Goal: Information Seeking & Learning: Learn about a topic

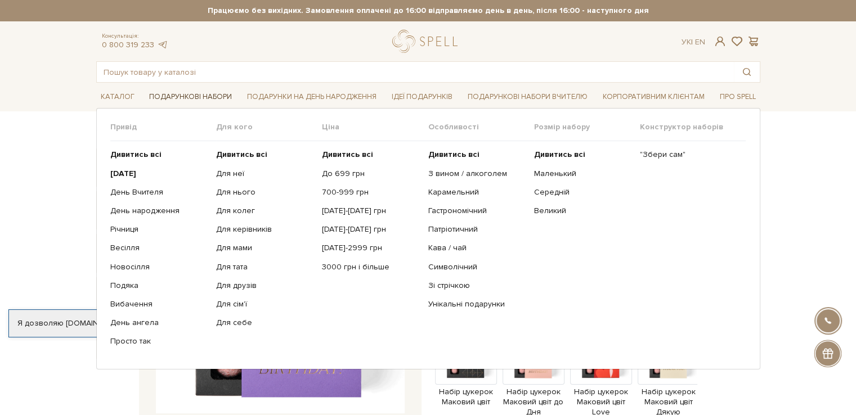
click at [183, 97] on link "Подарункові набори" at bounding box center [191, 96] width 92 height 17
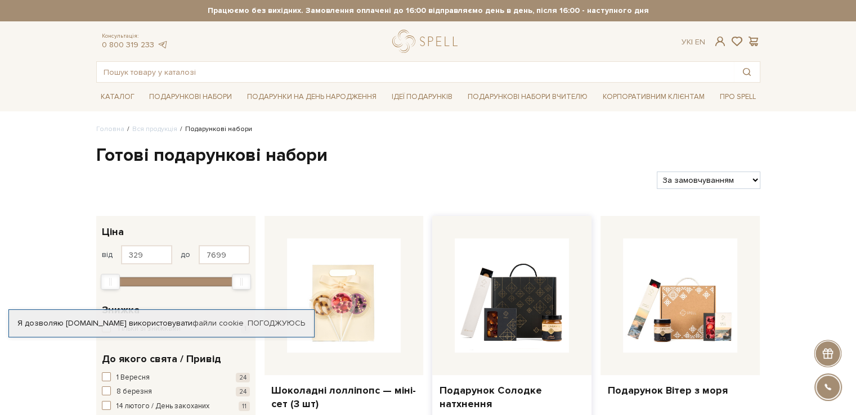
scroll to position [113, 0]
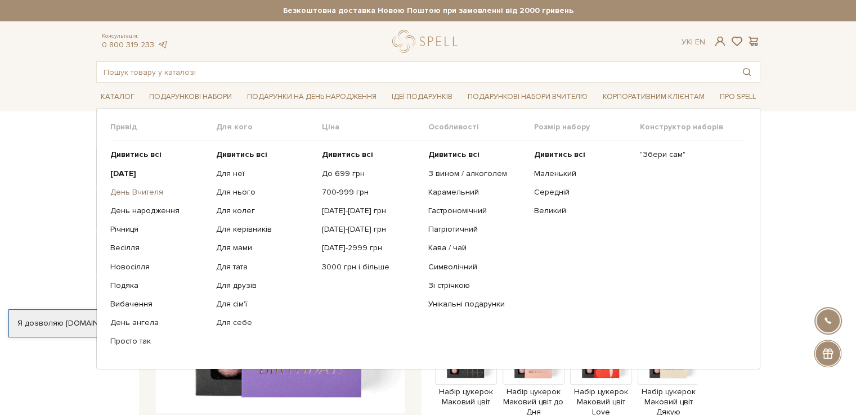
click at [153, 187] on link "День Вчителя" at bounding box center [158, 192] width 97 height 10
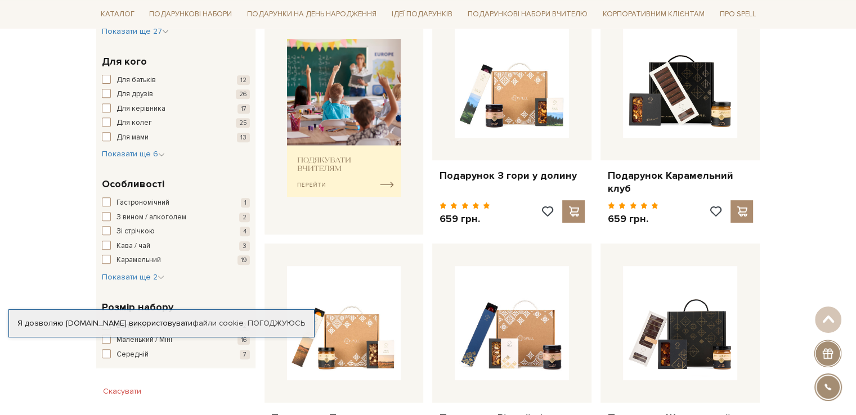
scroll to position [506, 0]
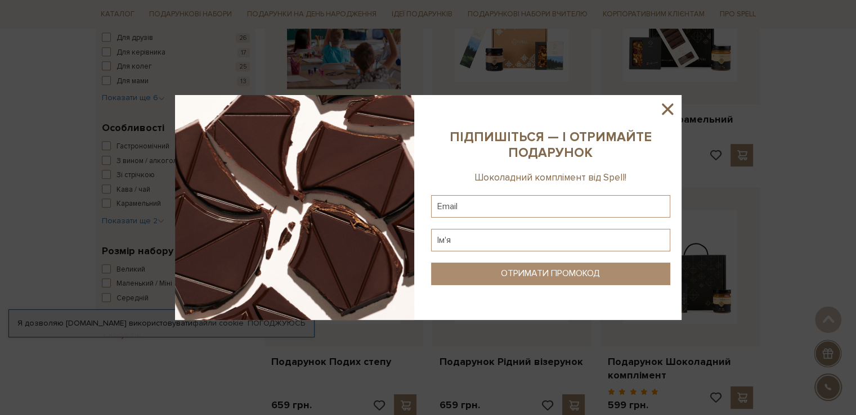
click at [669, 114] on icon at bounding box center [667, 109] width 19 height 19
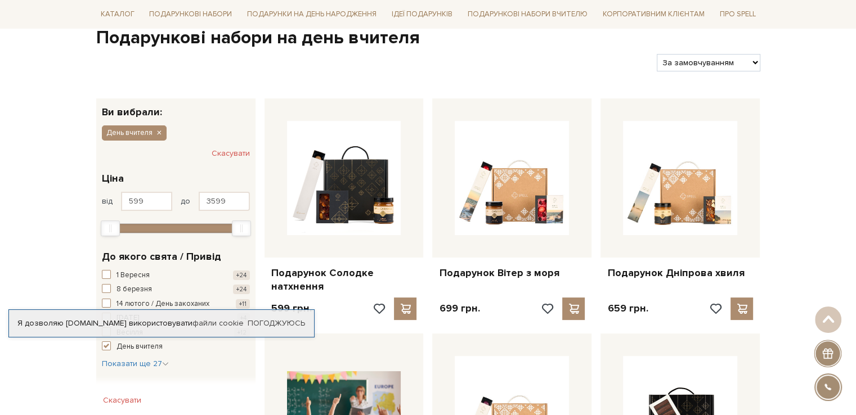
scroll to position [0, 0]
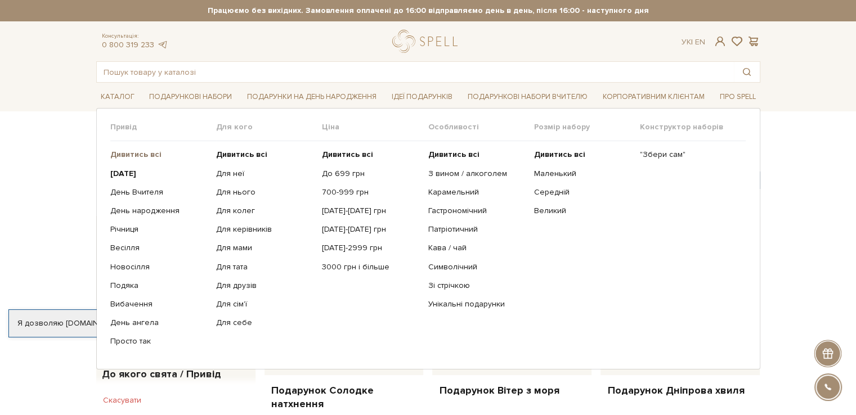
click at [154, 154] on b "Дивитись всі" at bounding box center [135, 155] width 51 height 10
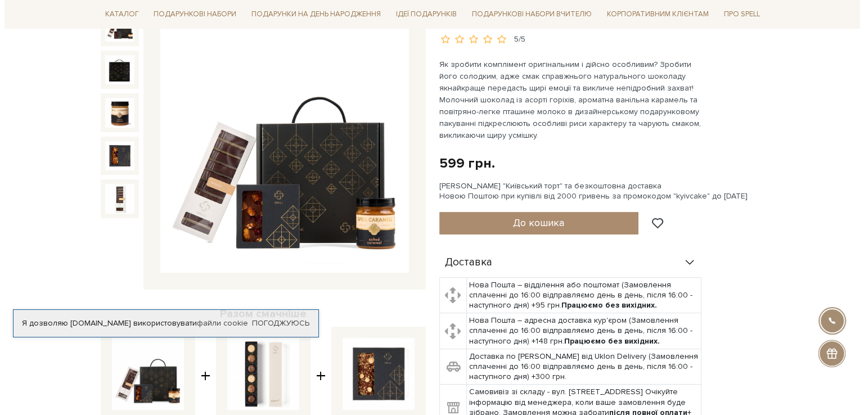
scroll to position [169, 0]
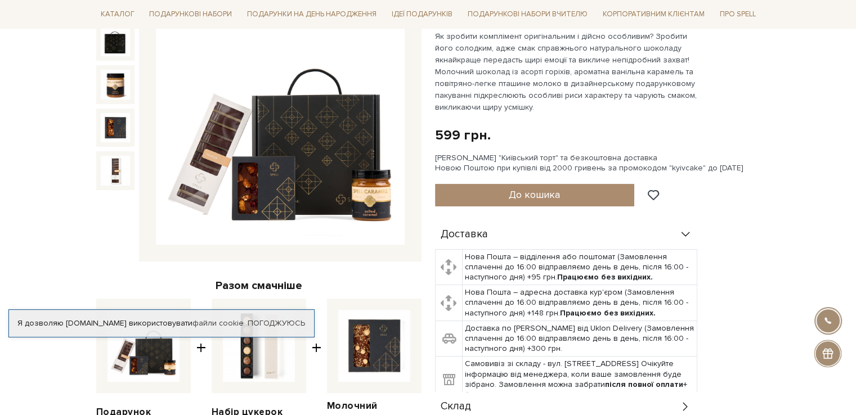
click at [343, 192] on img at bounding box center [280, 121] width 249 height 249
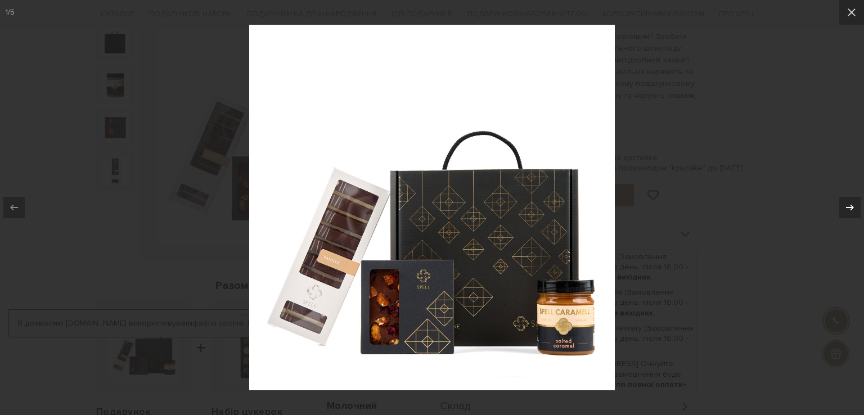
click at [854, 205] on icon at bounding box center [850, 208] width 14 height 14
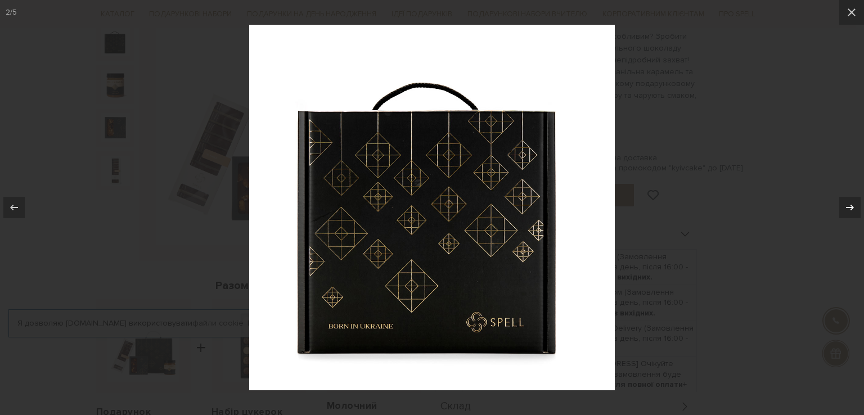
click at [854, 205] on icon at bounding box center [850, 208] width 14 height 14
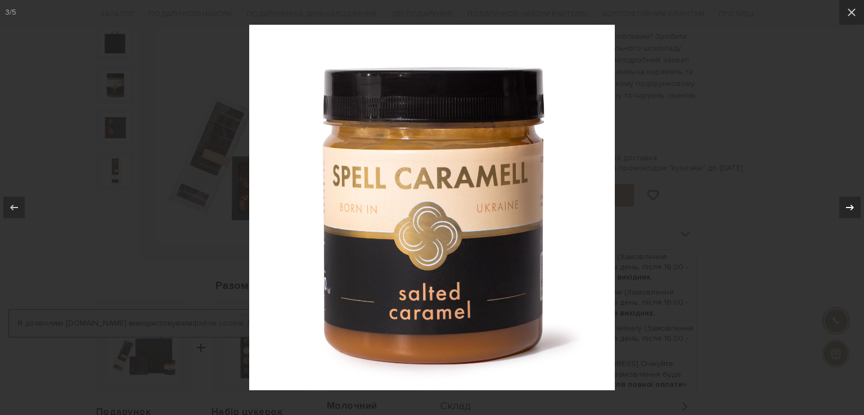
click at [854, 205] on icon at bounding box center [850, 208] width 14 height 14
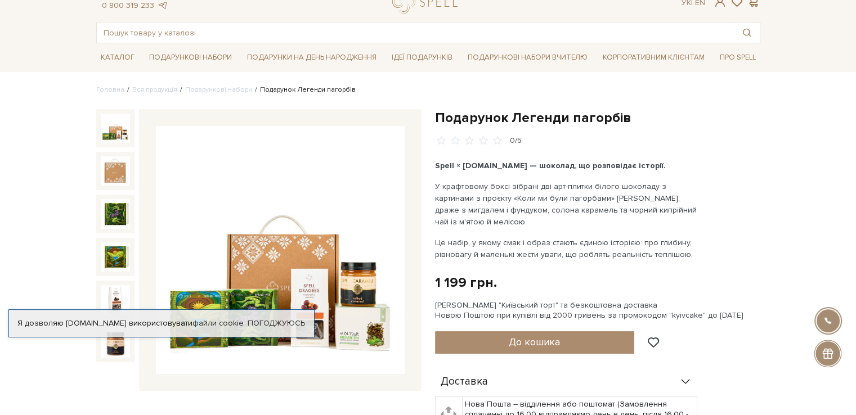
scroll to position [113, 0]
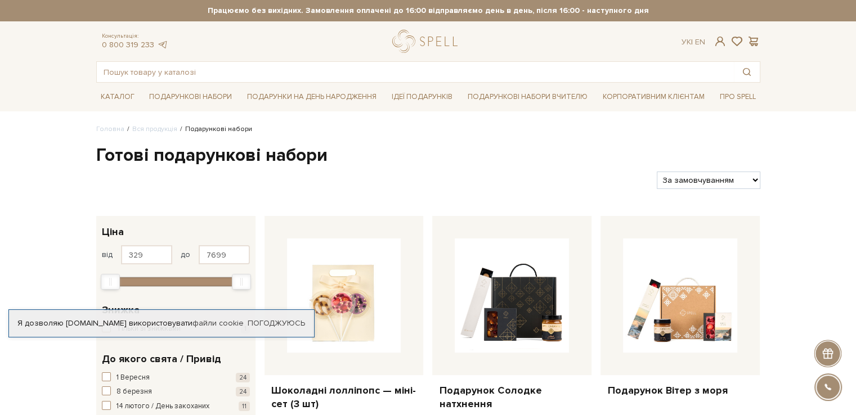
click at [752, 178] on select "За замовчуванням За Ціною (зростання) За Ціною (зменшення) Новинки За популярні…" at bounding box center [707, 180] width 103 height 17
select select "https://spellchocolate.com/our-productions/podarunkovi-box/?sort=p.price&order=…"
click at [656, 172] on select "За замовчуванням За Ціною (зростання) За Ціною (зменшення) Новинки За популярні…" at bounding box center [707, 180] width 103 height 17
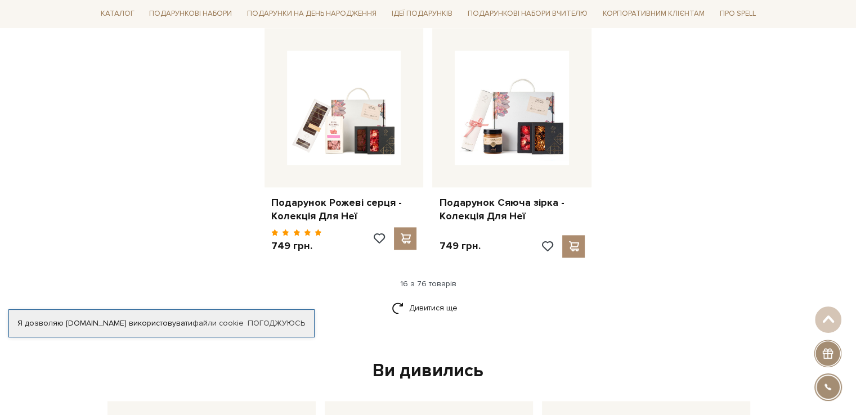
scroll to position [1406, 0]
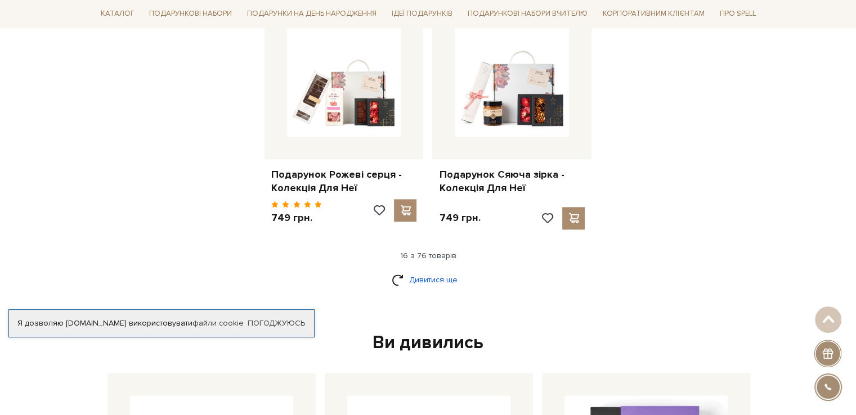
click at [437, 270] on link "Дивитися ще" at bounding box center [428, 280] width 73 height 20
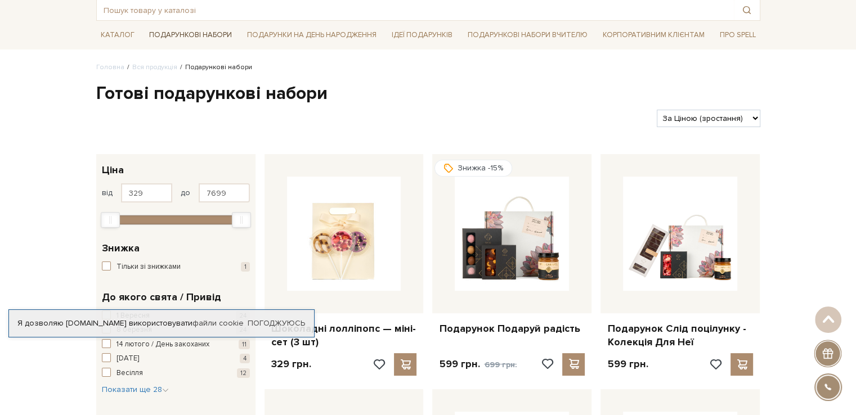
scroll to position [0, 0]
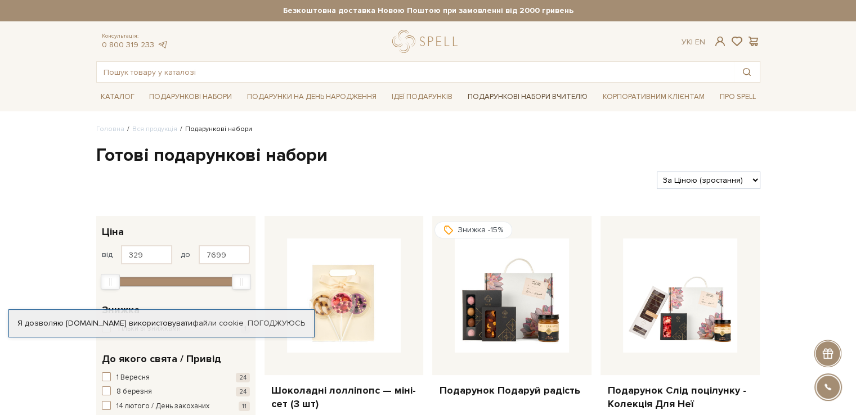
click at [542, 91] on link "Подарункові набори Вчителю" at bounding box center [527, 96] width 129 height 19
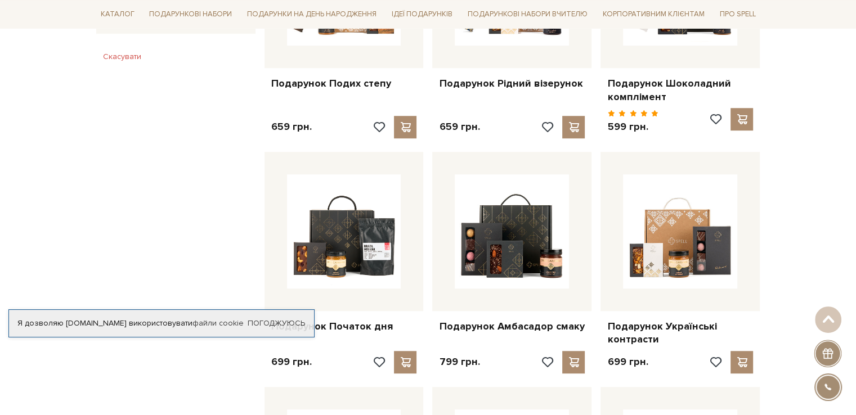
scroll to position [900, 0]
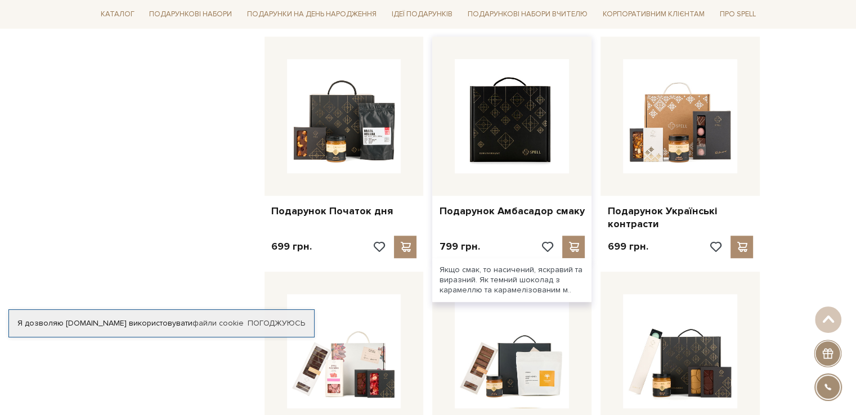
click at [538, 138] on img at bounding box center [512, 116] width 114 height 114
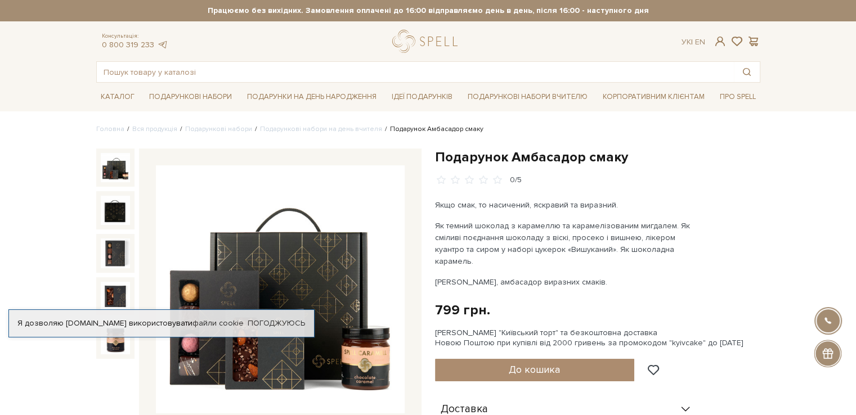
click at [284, 247] on img at bounding box center [280, 289] width 249 height 249
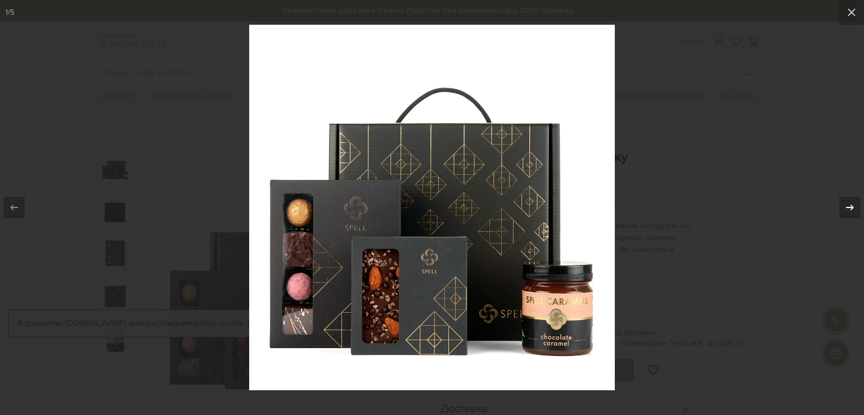
click at [853, 204] on icon at bounding box center [850, 208] width 14 height 14
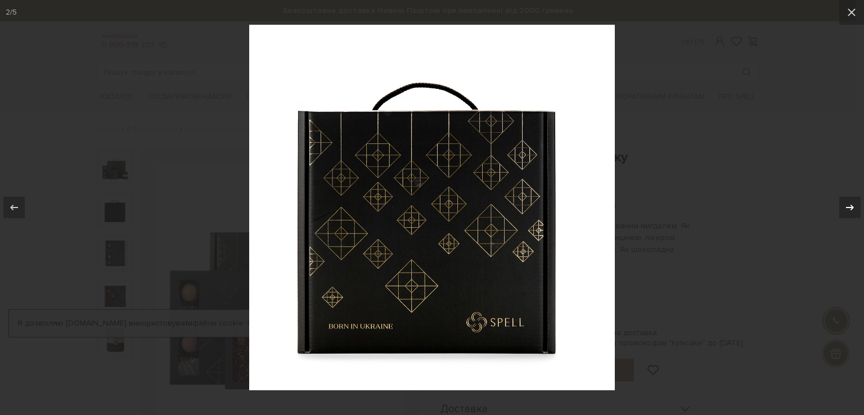
click at [851, 205] on icon at bounding box center [850, 208] width 14 height 14
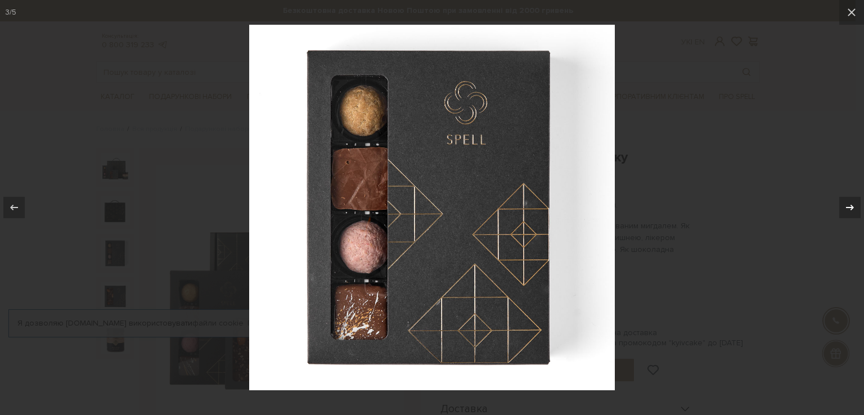
click at [848, 205] on icon at bounding box center [850, 208] width 14 height 14
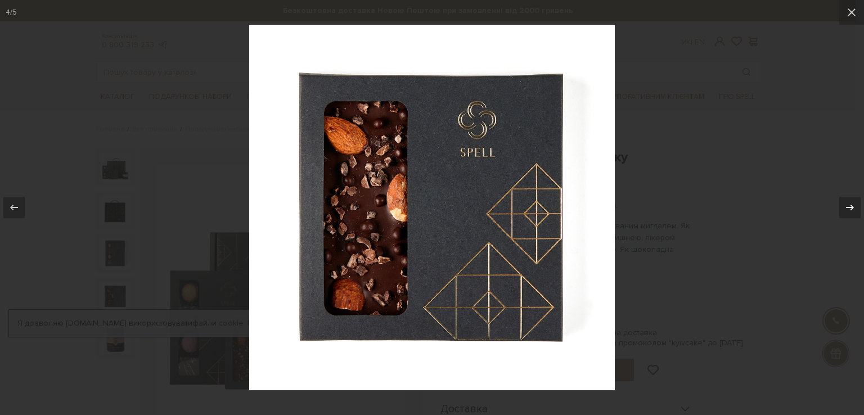
click at [847, 206] on icon at bounding box center [850, 208] width 14 height 14
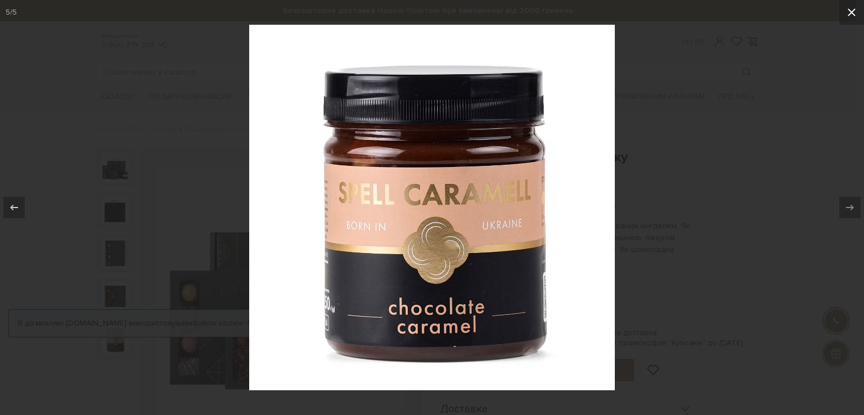
click at [851, 17] on icon at bounding box center [852, 13] width 14 height 14
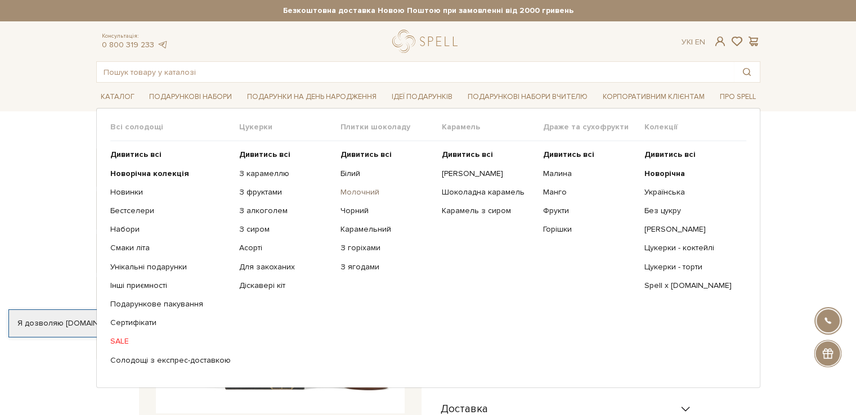
click at [368, 190] on link "Молочний" at bounding box center [386, 192] width 93 height 10
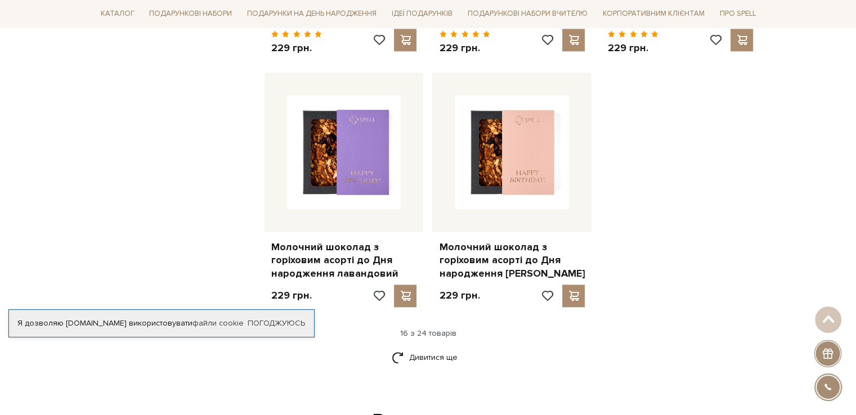
scroll to position [1406, 0]
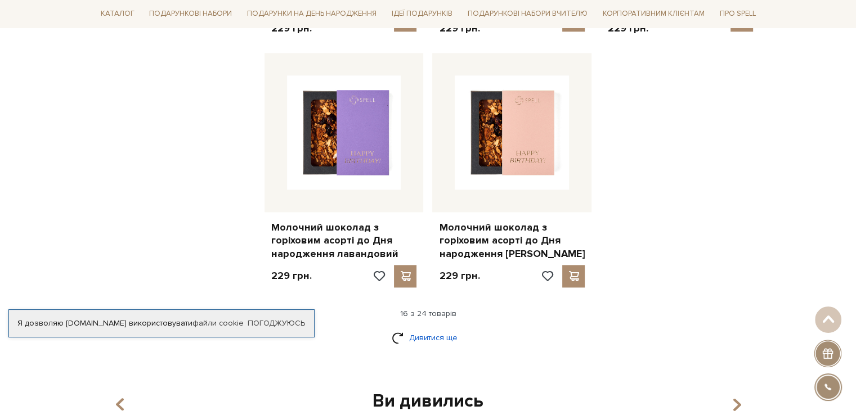
click at [430, 332] on link "Дивитися ще" at bounding box center [428, 338] width 73 height 20
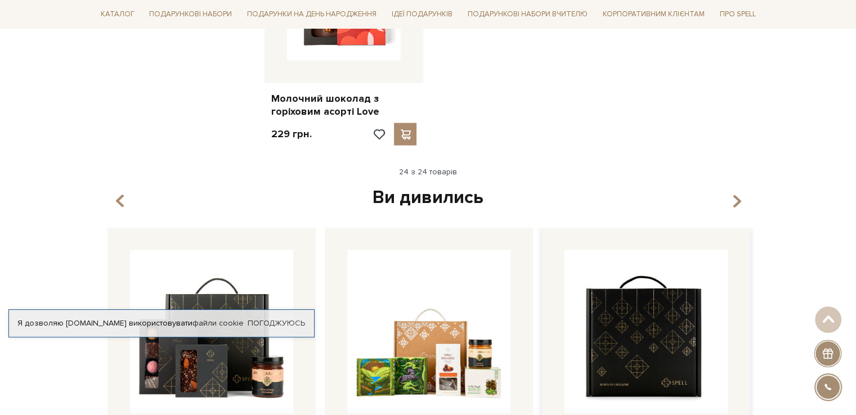
scroll to position [2138, 0]
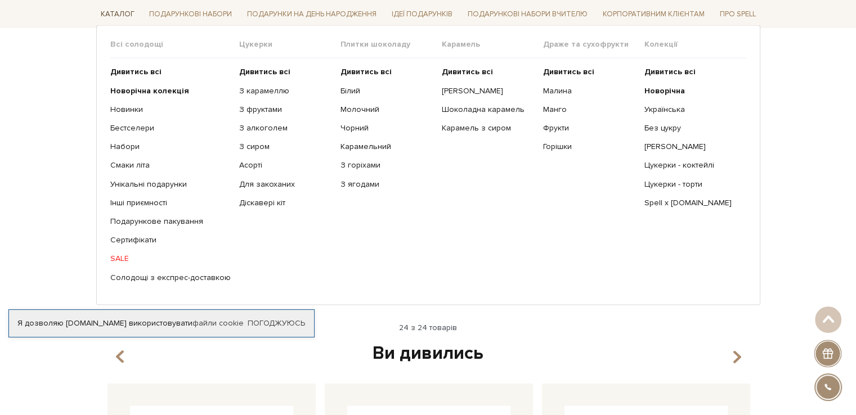
click at [122, 14] on link "Каталог" at bounding box center [117, 14] width 43 height 17
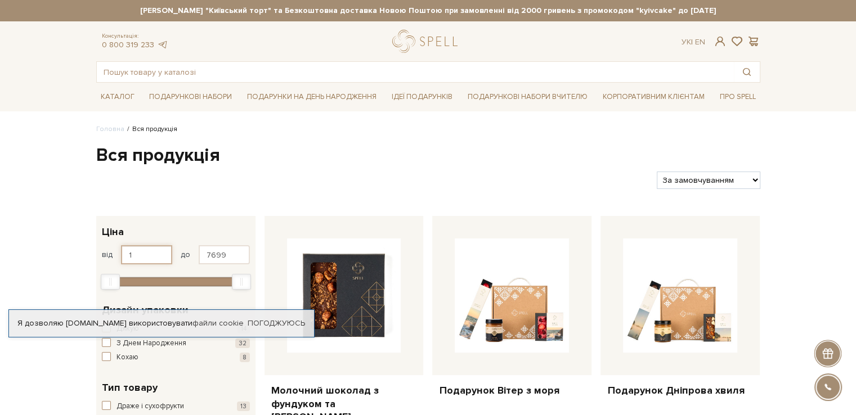
click at [139, 254] on input "1" at bounding box center [146, 254] width 51 height 19
type input "600"
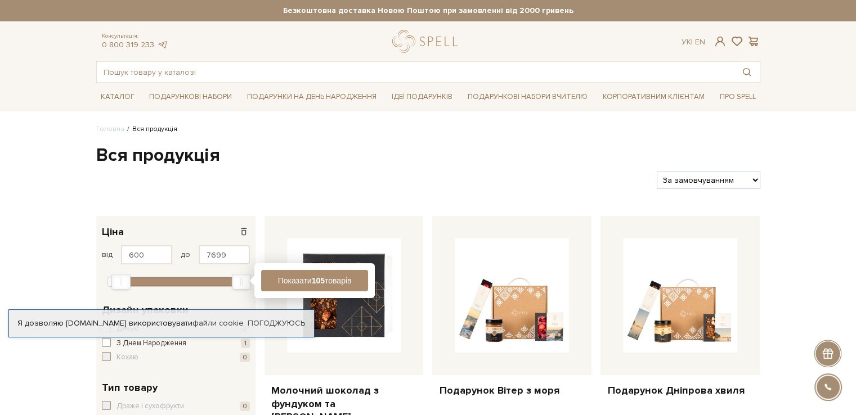
drag, startPoint x: 231, startPoint y: 252, endPoint x: 200, endPoint y: 262, distance: 31.8
click at [200, 262] on input "7699" at bounding box center [224, 254] width 51 height 19
drag, startPoint x: 205, startPoint y: 252, endPoint x: 227, endPoint y: 257, distance: 22.9
click at [227, 257] on input "7699" at bounding box center [224, 254] width 51 height 19
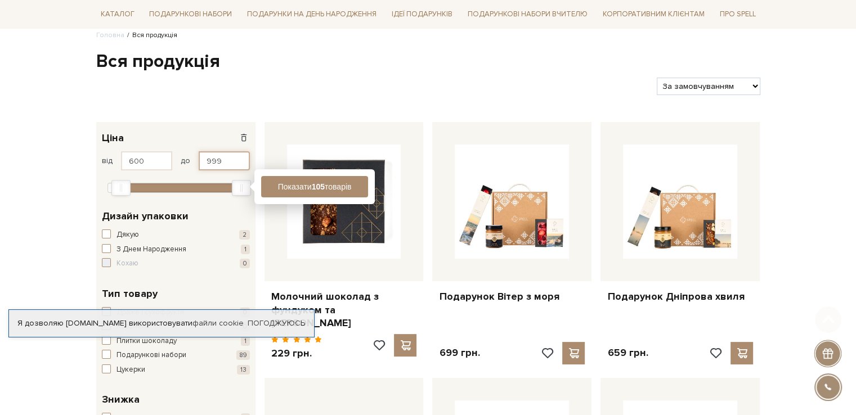
scroll to position [169, 0]
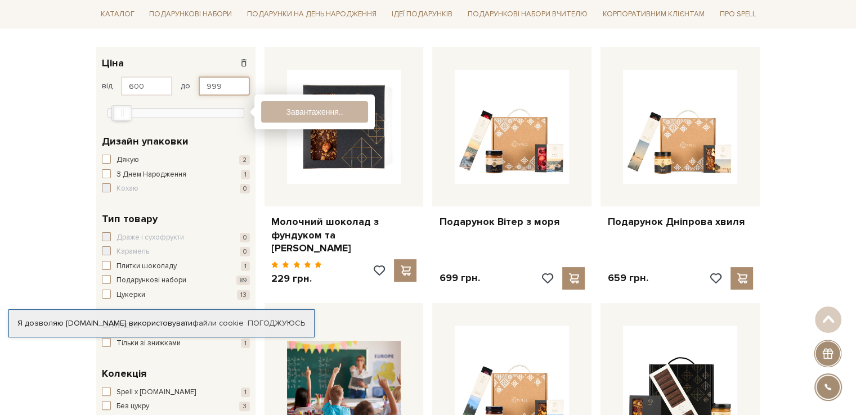
type input "999"
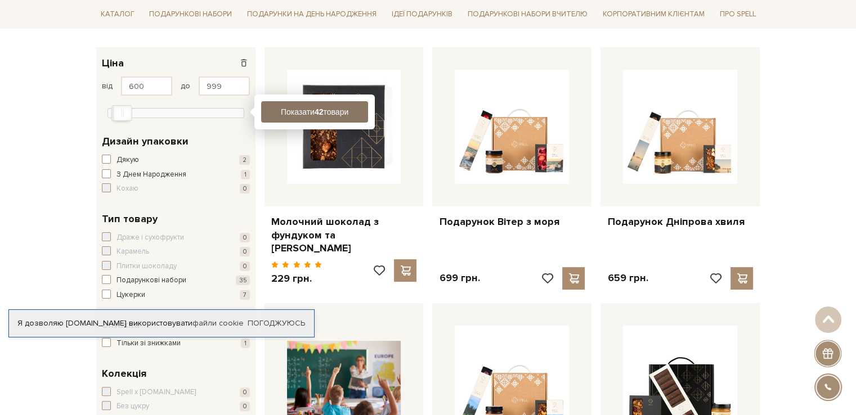
click at [305, 111] on button "Показати 42 товари" at bounding box center [314, 111] width 107 height 21
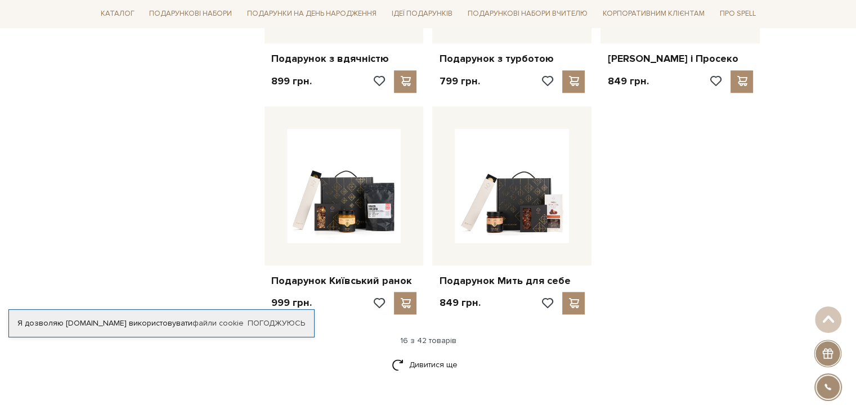
scroll to position [1294, 0]
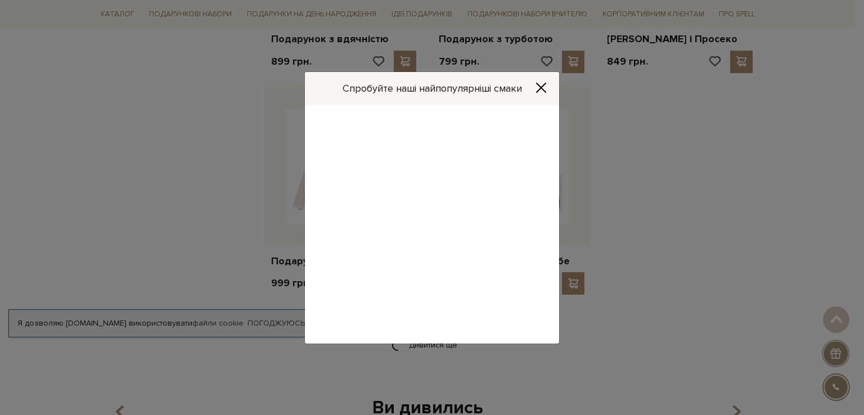
drag, startPoint x: 408, startPoint y: 346, endPoint x: 413, endPoint y: 339, distance: 8.9
click at [413, 339] on div "Спробуйте наші найпопулярніші смаки Набір шоколадних цукерок Перемога 329 грн." at bounding box center [432, 207] width 864 height 415
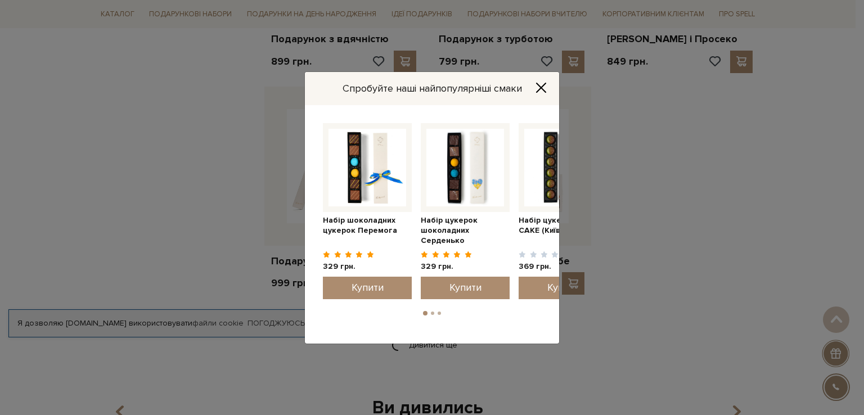
click at [547, 84] on icon "Close" at bounding box center [541, 87] width 11 height 11
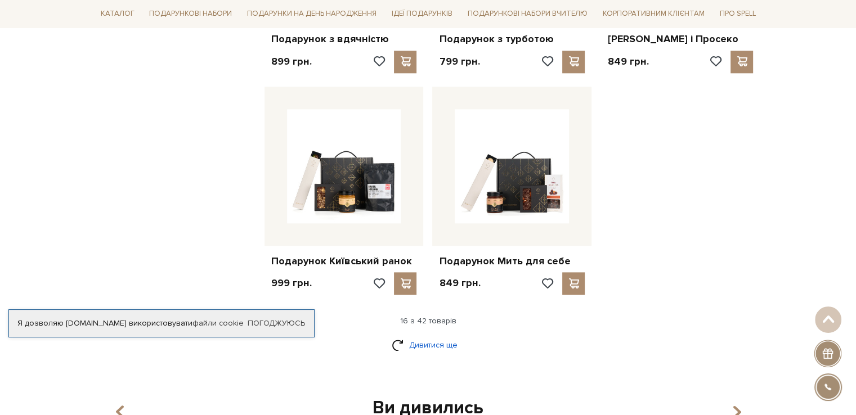
click at [439, 347] on link "Дивитися ще" at bounding box center [428, 345] width 73 height 20
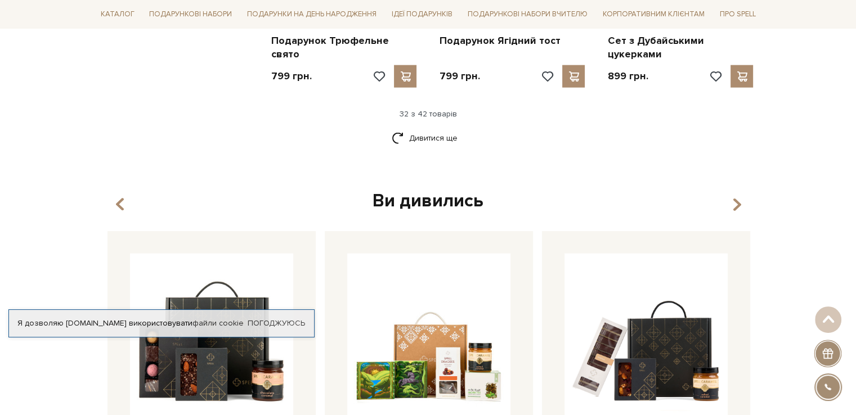
scroll to position [2700, 0]
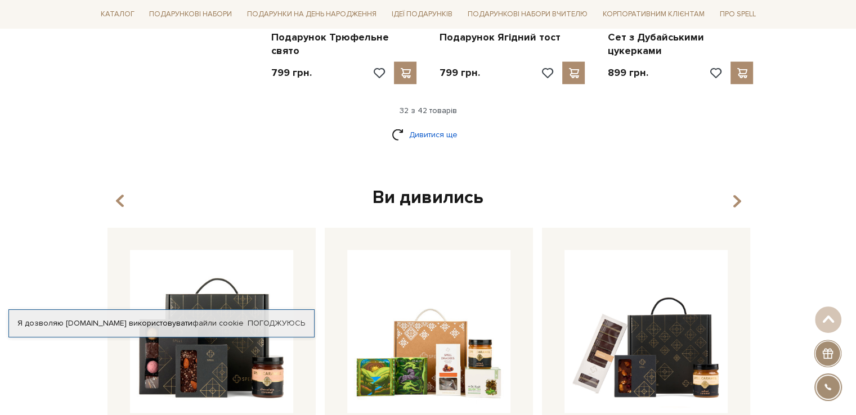
click at [448, 137] on link "Дивитися ще" at bounding box center [428, 135] width 73 height 20
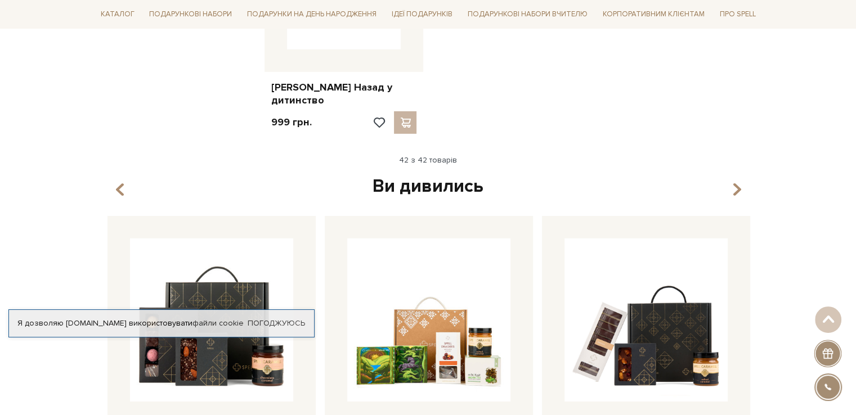
scroll to position [3656, 0]
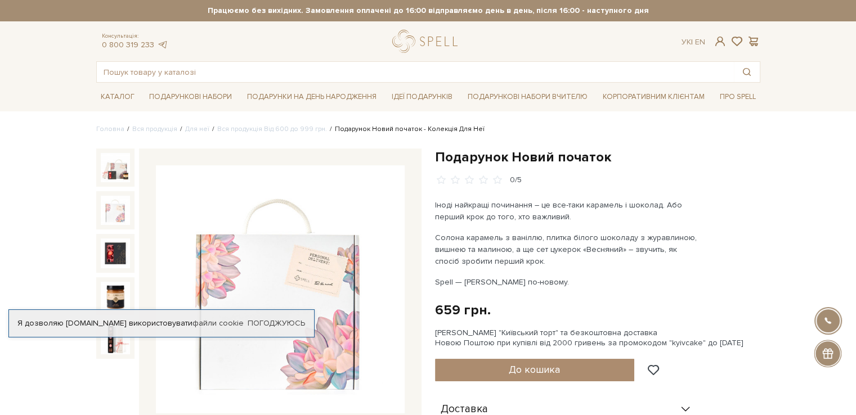
click at [120, 214] on img at bounding box center [115, 210] width 29 height 29
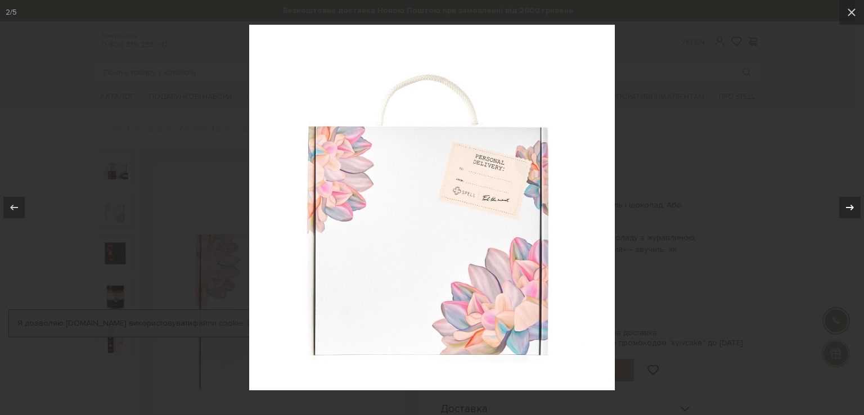
click at [848, 210] on icon at bounding box center [850, 208] width 14 height 14
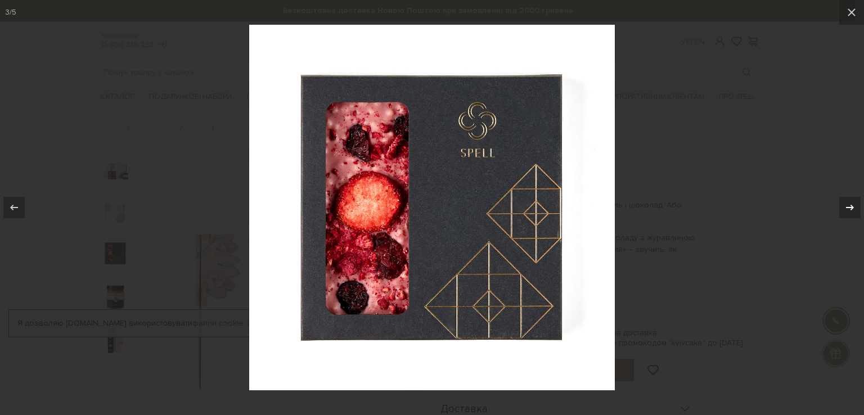
click at [848, 210] on icon at bounding box center [850, 208] width 14 height 14
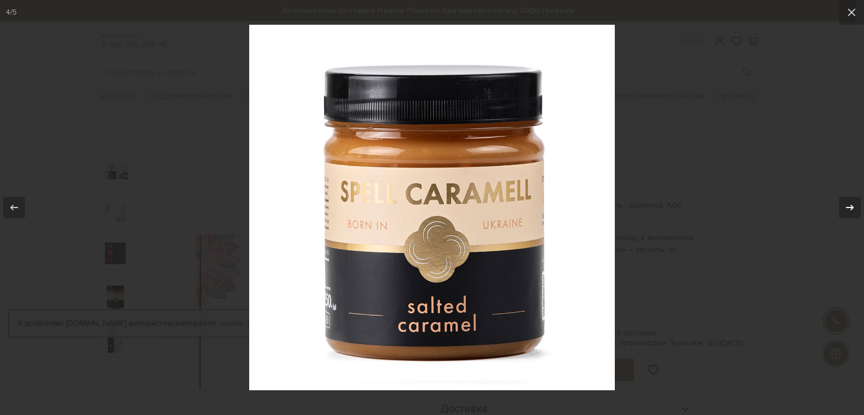
click at [848, 210] on icon at bounding box center [850, 208] width 14 height 14
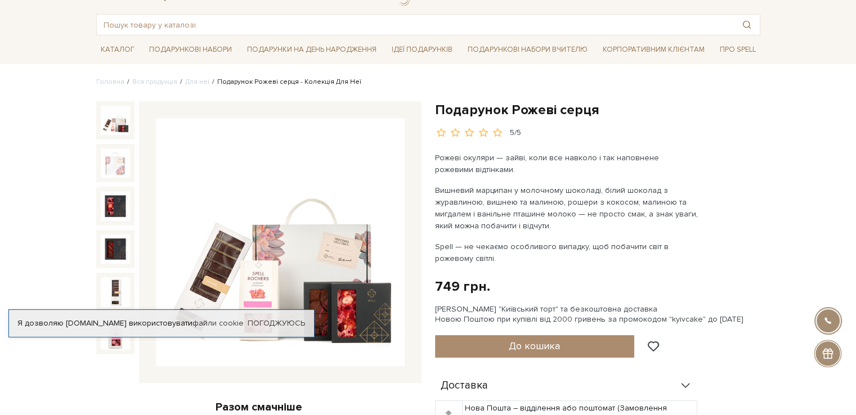
scroll to position [113, 0]
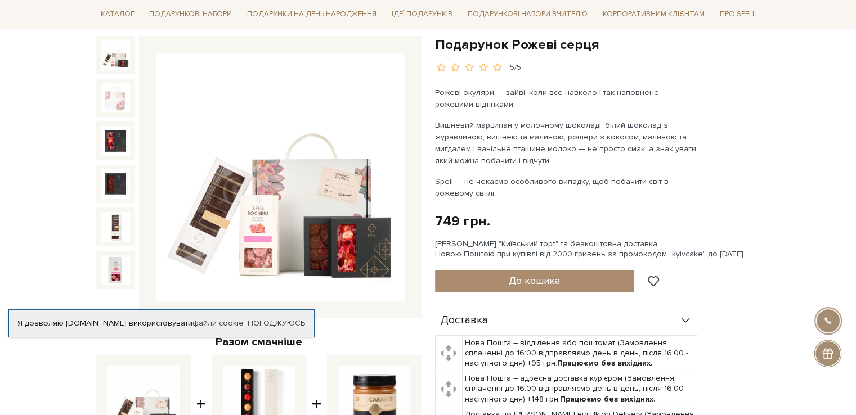
click at [351, 159] on img at bounding box center [280, 177] width 249 height 249
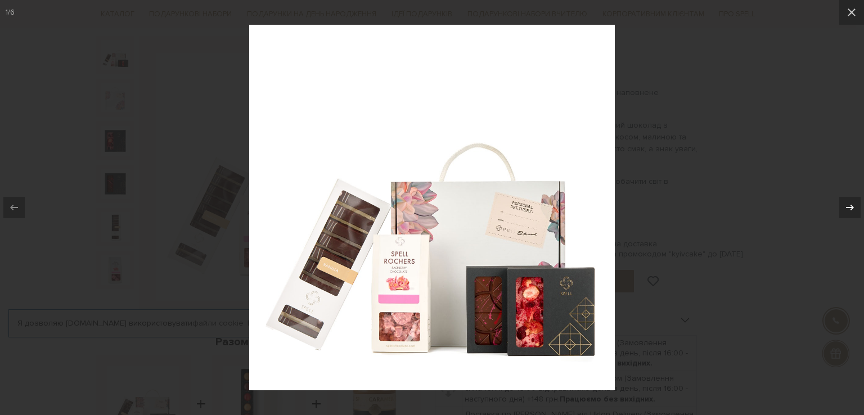
click at [846, 212] on icon at bounding box center [850, 208] width 14 height 14
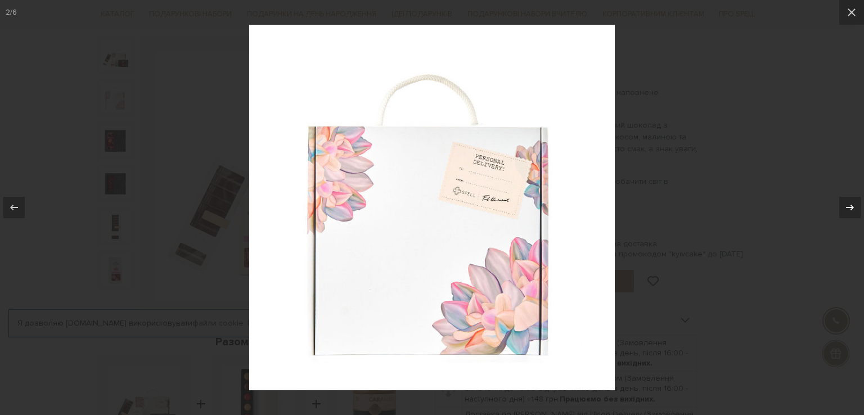
click at [844, 212] on icon at bounding box center [850, 208] width 14 height 14
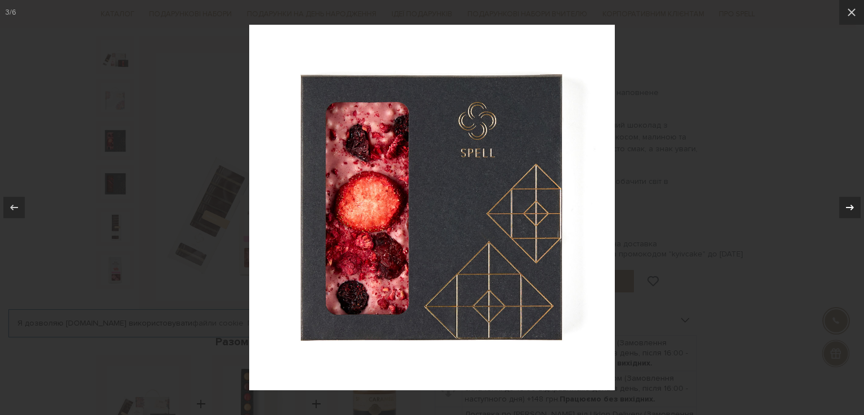
click at [843, 212] on icon at bounding box center [850, 208] width 14 height 14
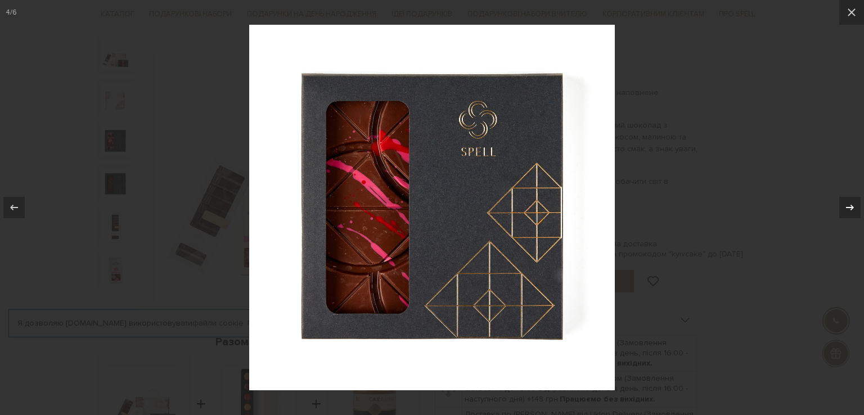
click at [839, 214] on div at bounding box center [849, 207] width 21 height 21
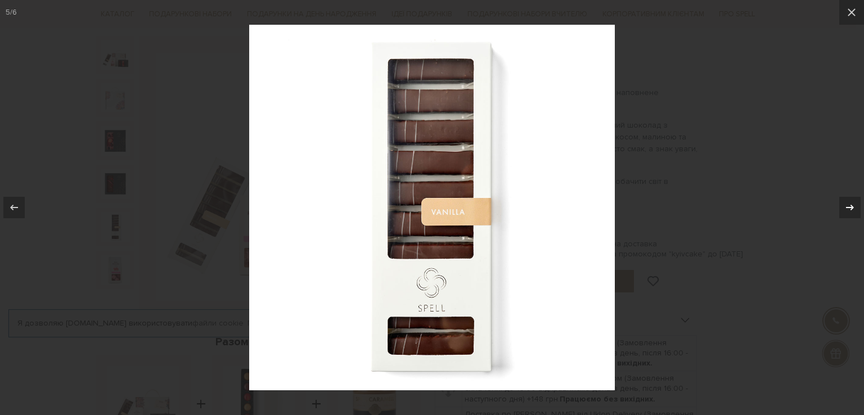
click at [839, 214] on div at bounding box center [849, 207] width 21 height 21
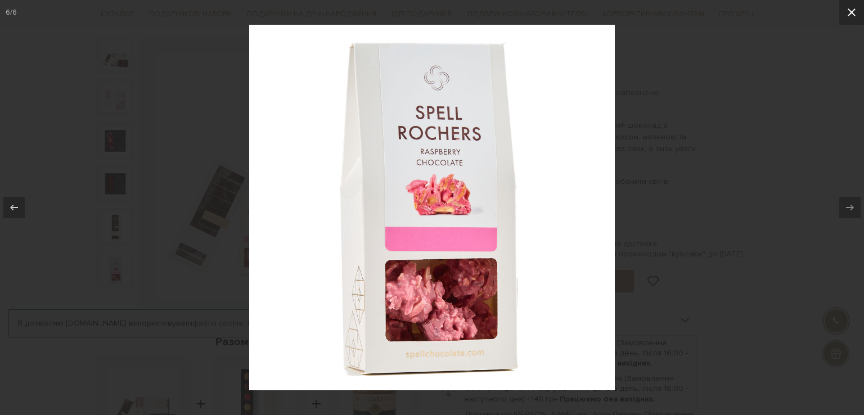
click at [851, 16] on icon at bounding box center [852, 13] width 14 height 14
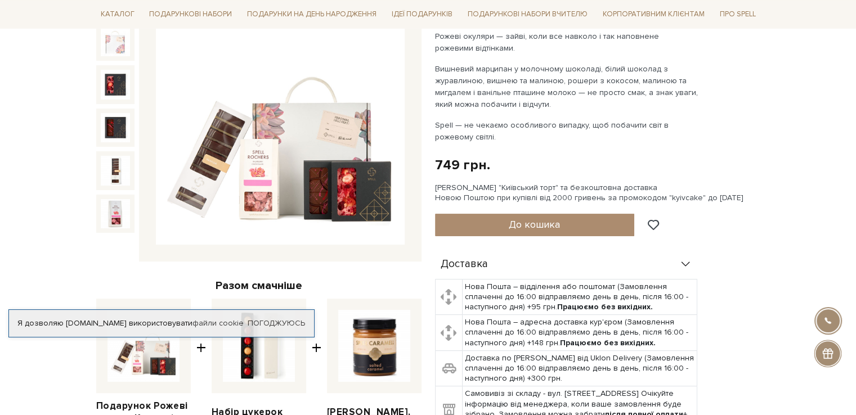
scroll to position [281, 0]
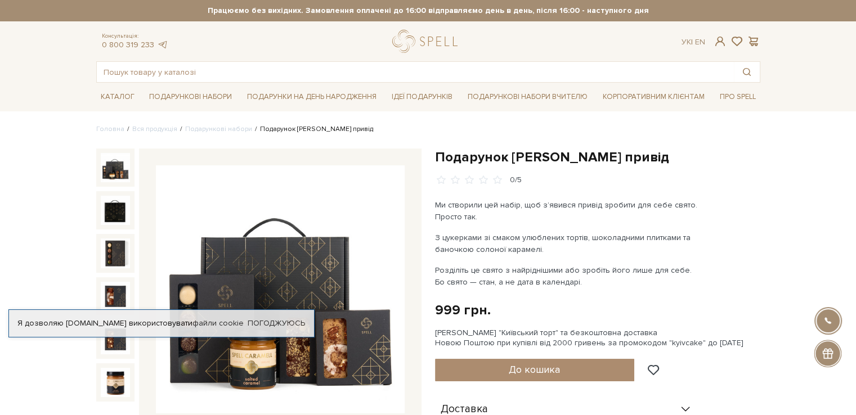
click at [250, 257] on img at bounding box center [280, 289] width 249 height 249
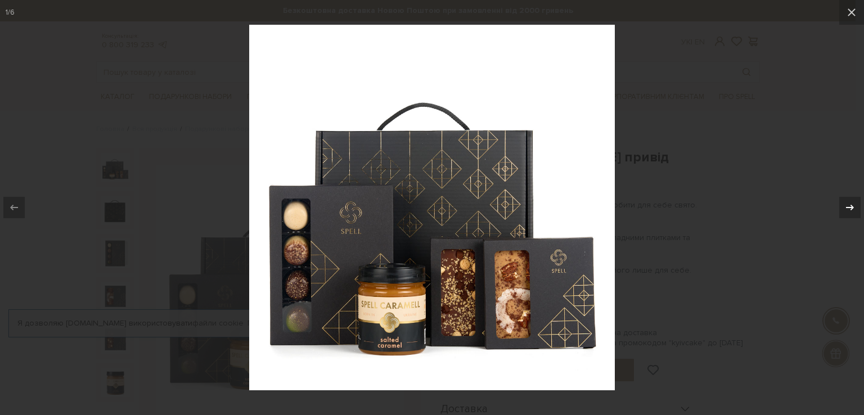
click at [845, 210] on icon at bounding box center [850, 208] width 14 height 14
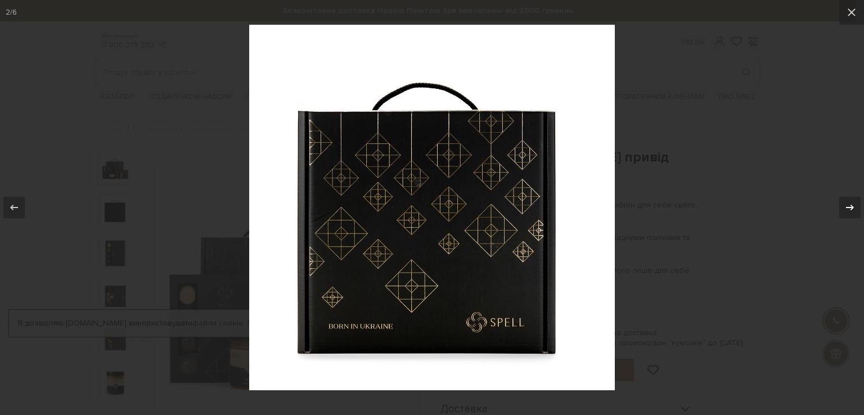
click at [845, 210] on icon at bounding box center [850, 208] width 14 height 14
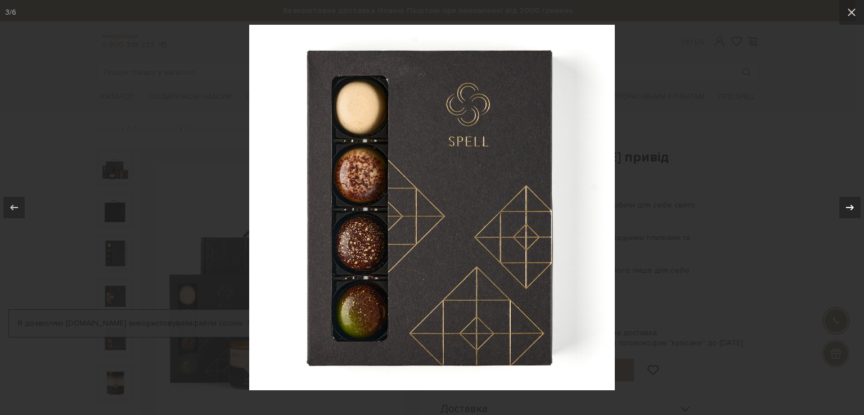
click at [844, 210] on icon at bounding box center [850, 208] width 14 height 14
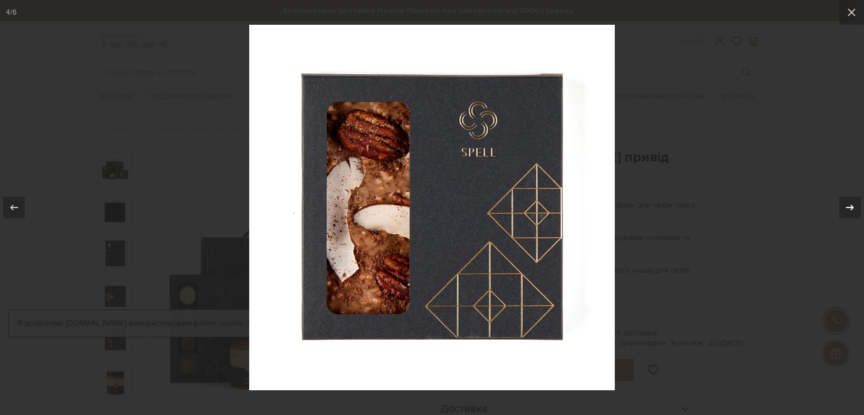
click at [843, 210] on icon at bounding box center [850, 208] width 14 height 14
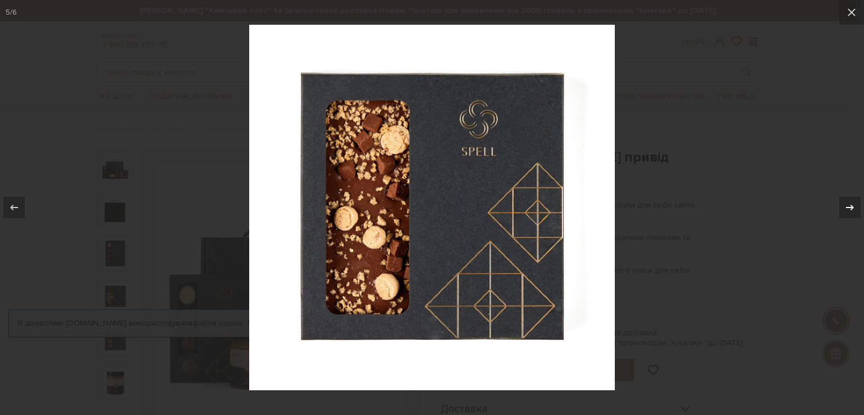
click at [843, 210] on icon at bounding box center [850, 208] width 14 height 14
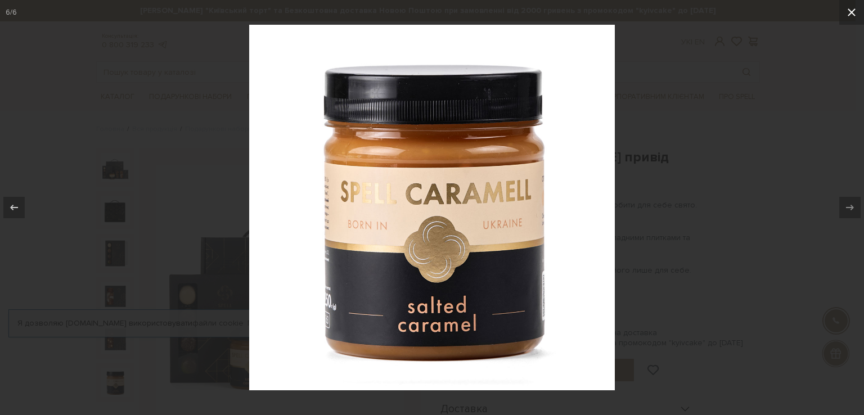
click at [843, 13] on button at bounding box center [851, 12] width 25 height 25
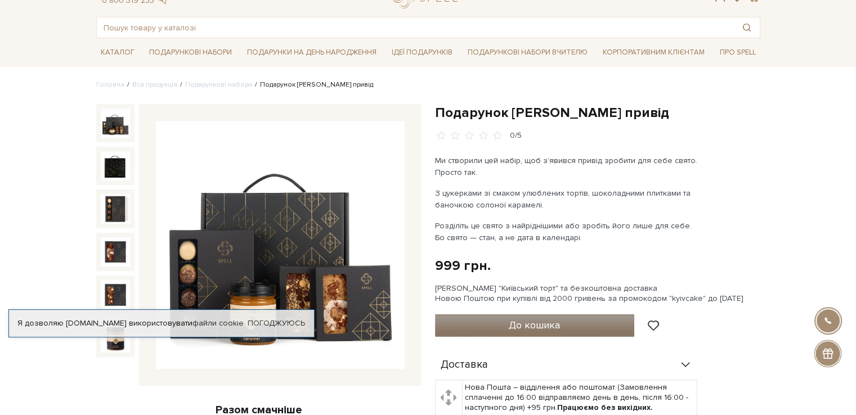
scroll to position [225, 0]
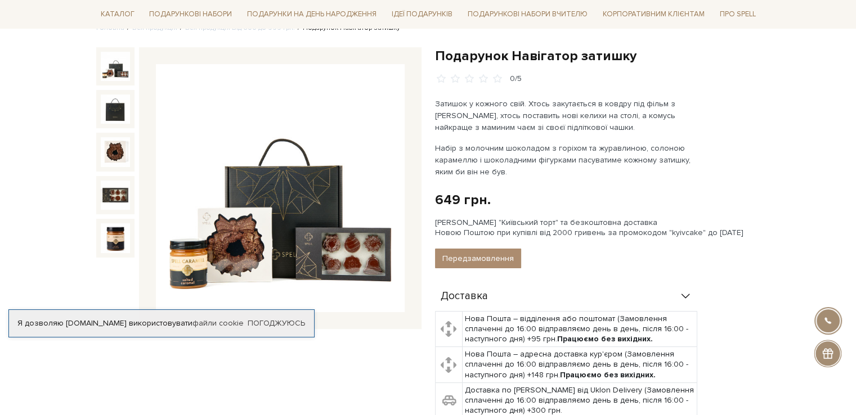
scroll to position [113, 0]
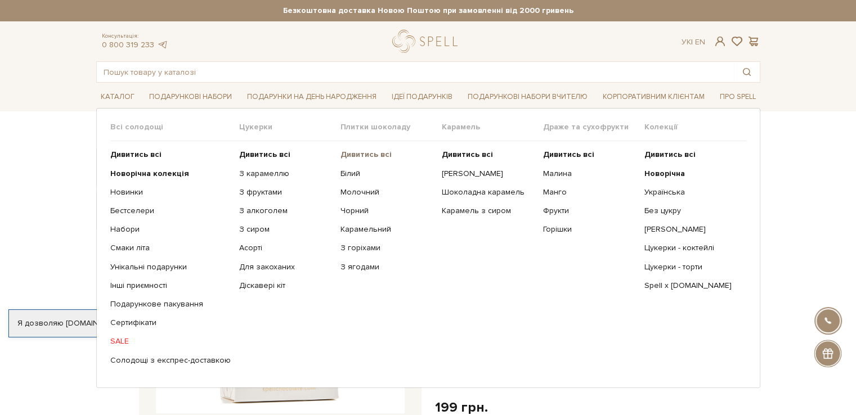
click at [344, 154] on b "Дивитись всі" at bounding box center [365, 155] width 51 height 10
click at [259, 155] on b "Дивитись всі" at bounding box center [264, 155] width 51 height 10
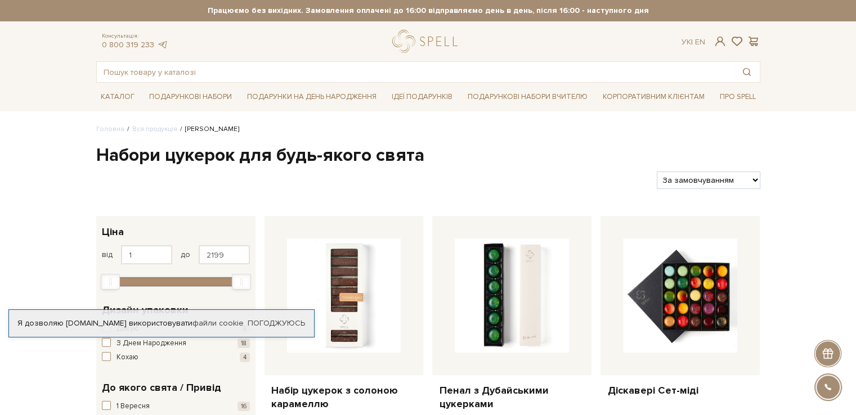
click at [753, 183] on select "За замовчуванням За Ціною (зростання) За Ціною (зменшення) Новинки За популярні…" at bounding box center [707, 180] width 103 height 17
select select "[URL][DOMAIN_NAME]"
click at [656, 172] on select "За замовчуванням За Ціною (зростання) За Ціною (зменшення) Новинки За популярні…" at bounding box center [707, 180] width 103 height 17
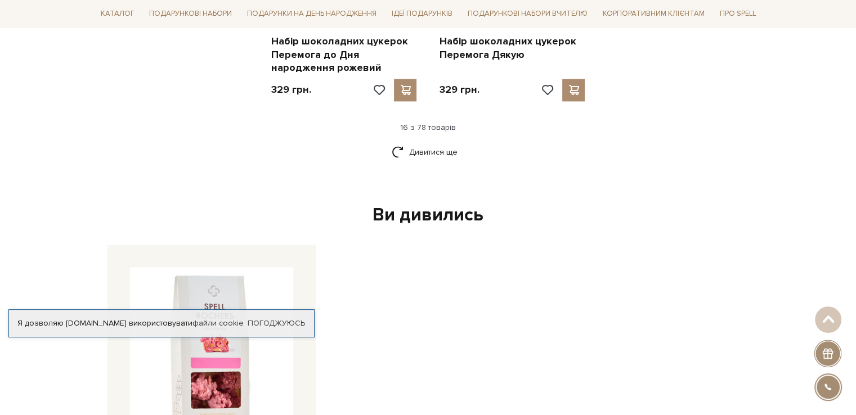
scroll to position [1575, 0]
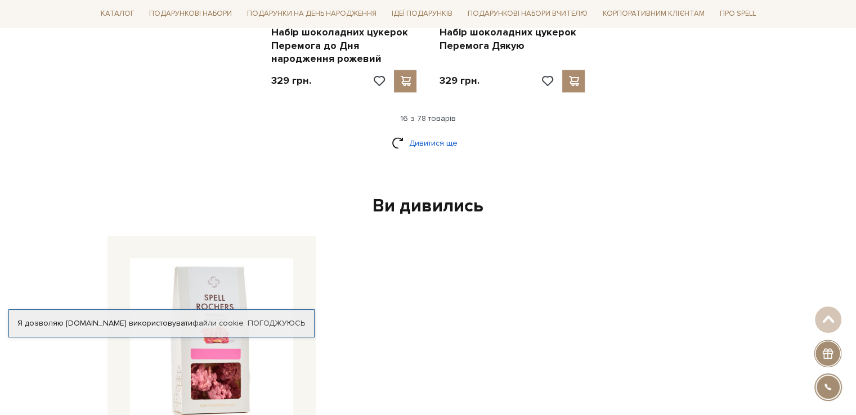
click at [454, 140] on link "Дивитися ще" at bounding box center [428, 143] width 73 height 20
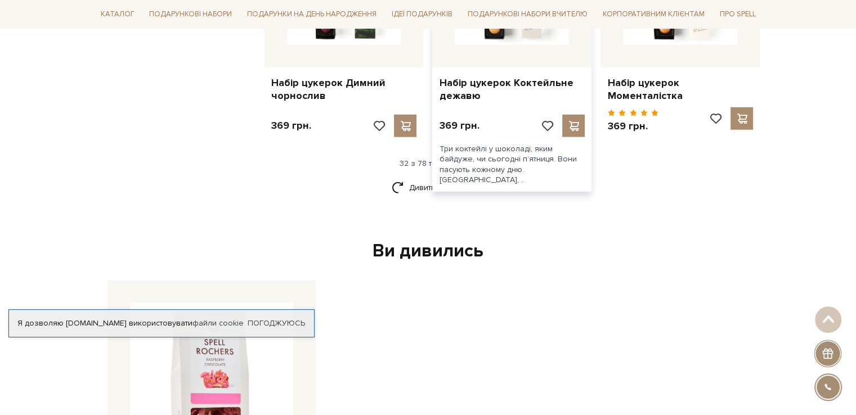
scroll to position [2644, 0]
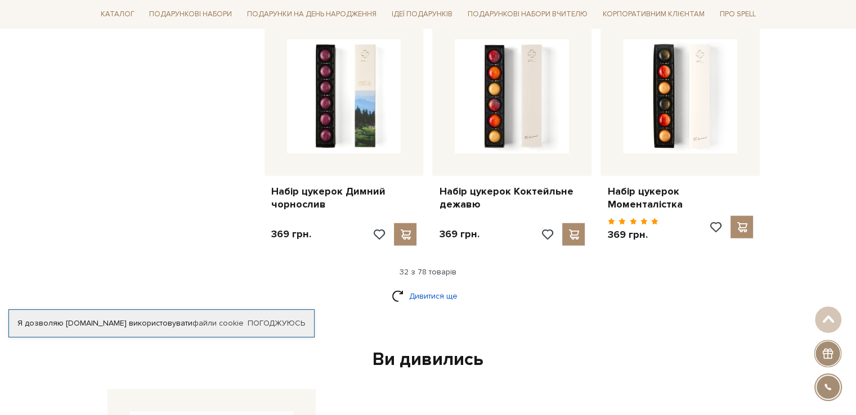
click at [422, 286] on link "Дивитися ще" at bounding box center [428, 296] width 73 height 20
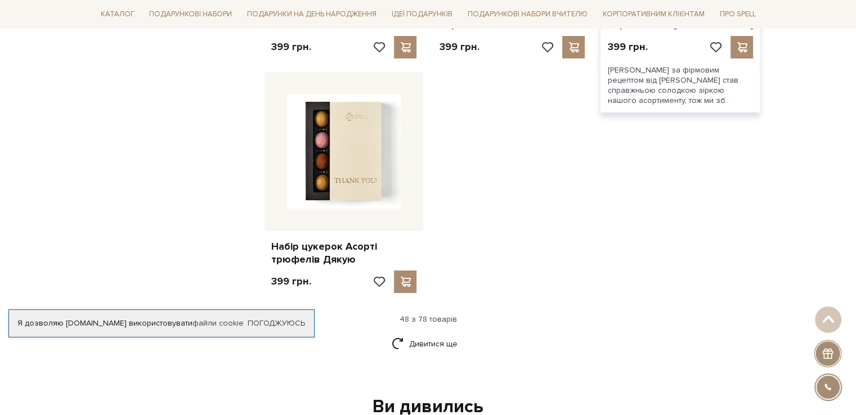
scroll to position [4050, 0]
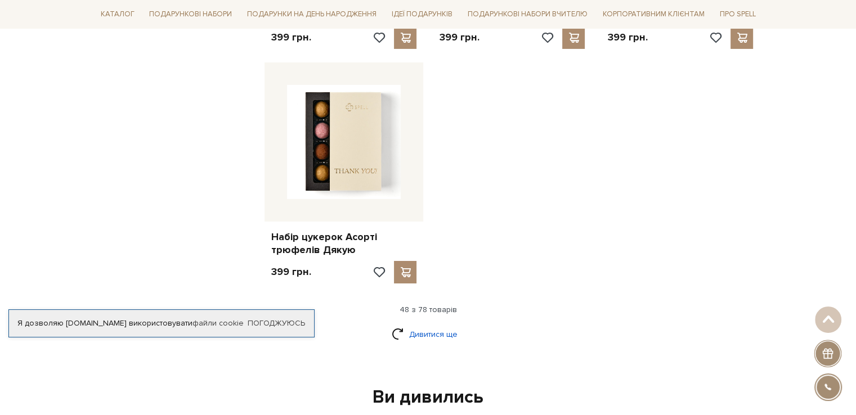
click at [430, 325] on link "Дивитися ще" at bounding box center [428, 335] width 73 height 20
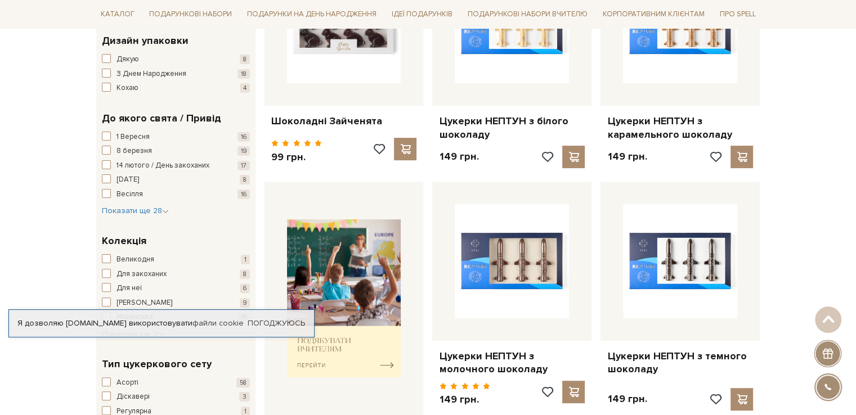
scroll to position [0, 0]
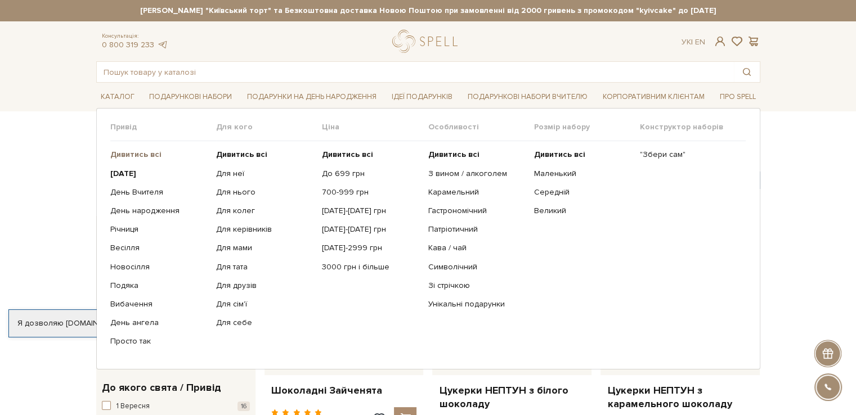
click at [133, 151] on b "Дивитись всі" at bounding box center [135, 155] width 51 height 10
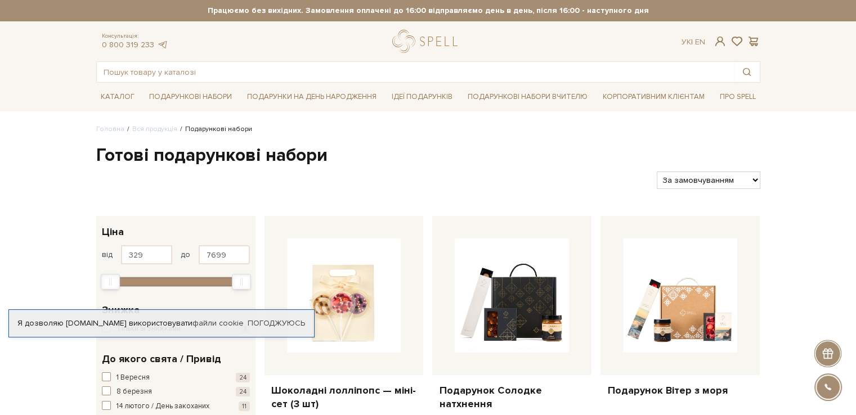
click at [757, 183] on select "За замовчуванням За Ціною (зростання) За Ціною (зменшення) Новинки За популярні…" at bounding box center [707, 180] width 103 height 17
select select "[URL][DOMAIN_NAME]"
click at [656, 172] on select "За замовчуванням За Ціною (зростання) За Ціною (зменшення) Новинки За популярні…" at bounding box center [707, 180] width 103 height 17
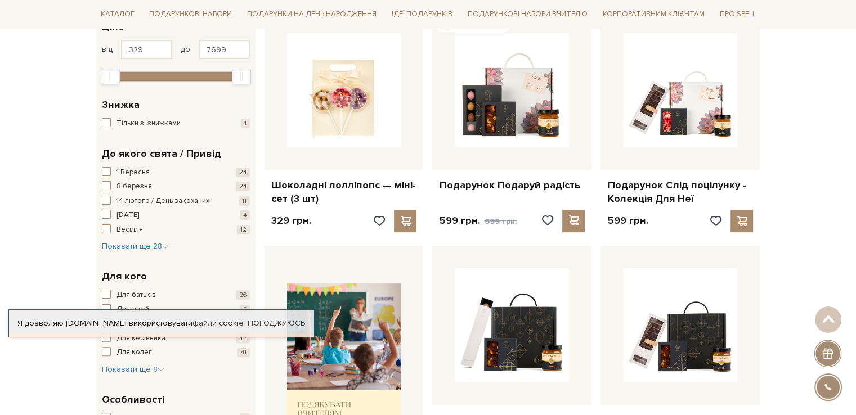
scroll to position [225, 0]
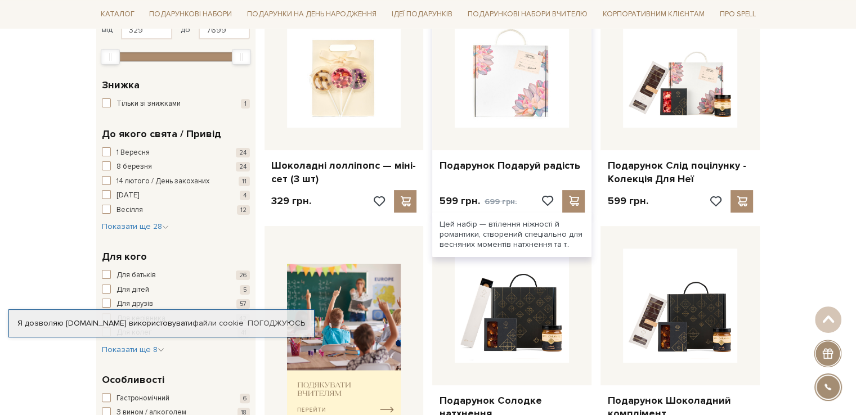
click at [488, 88] on img at bounding box center [512, 71] width 114 height 114
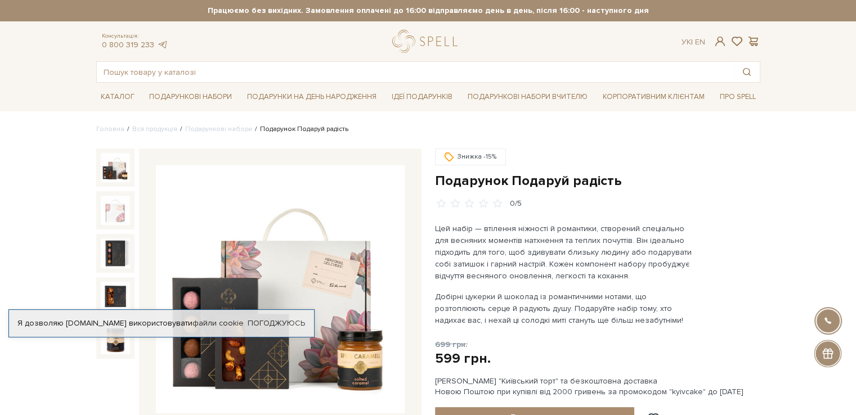
click at [272, 260] on img at bounding box center [280, 289] width 249 height 249
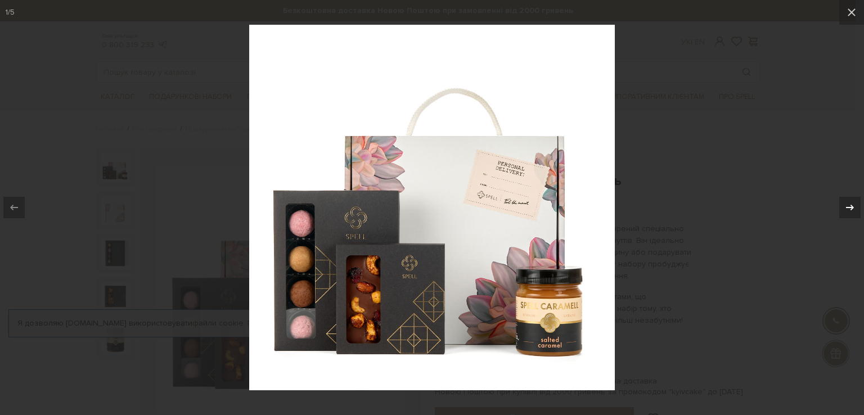
click at [838, 210] on button at bounding box center [844, 207] width 39 height 56
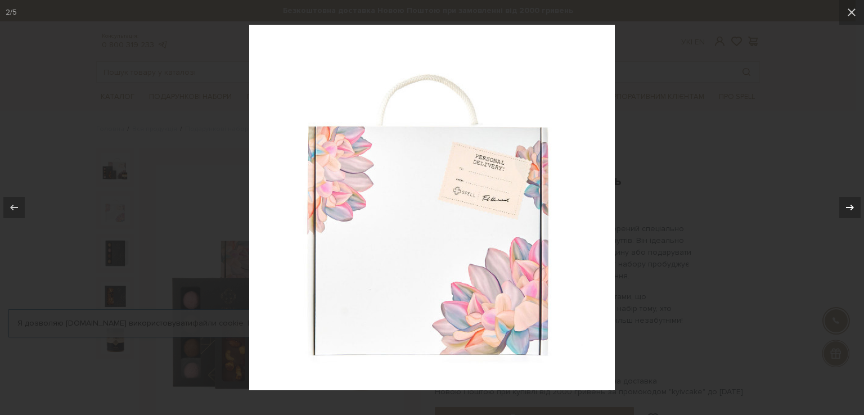
click at [838, 210] on button at bounding box center [844, 207] width 39 height 56
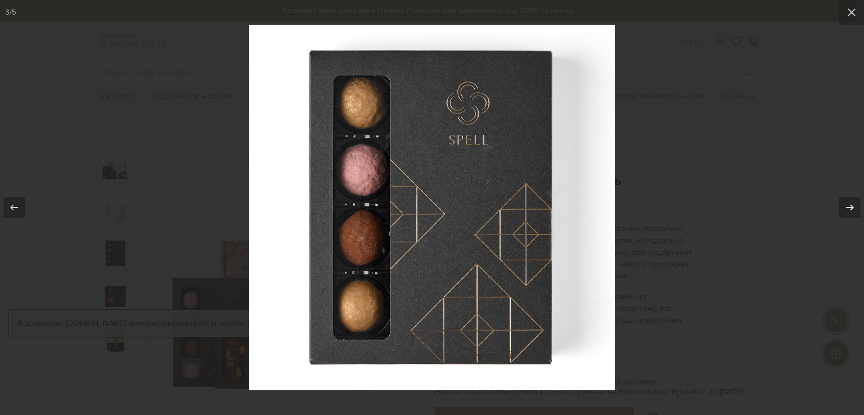
click at [838, 210] on button at bounding box center [844, 207] width 39 height 56
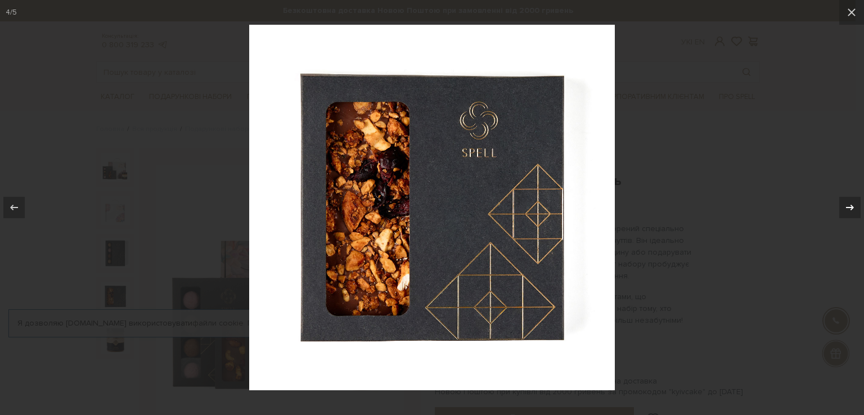
click at [838, 210] on button at bounding box center [844, 207] width 39 height 56
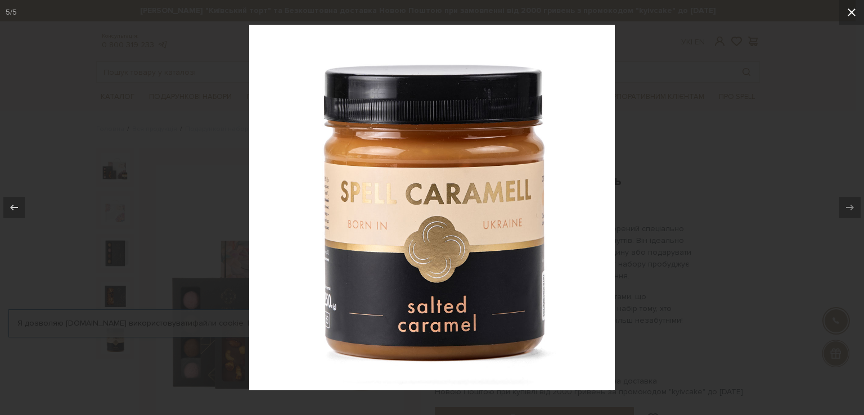
click at [853, 14] on icon at bounding box center [852, 12] width 8 height 8
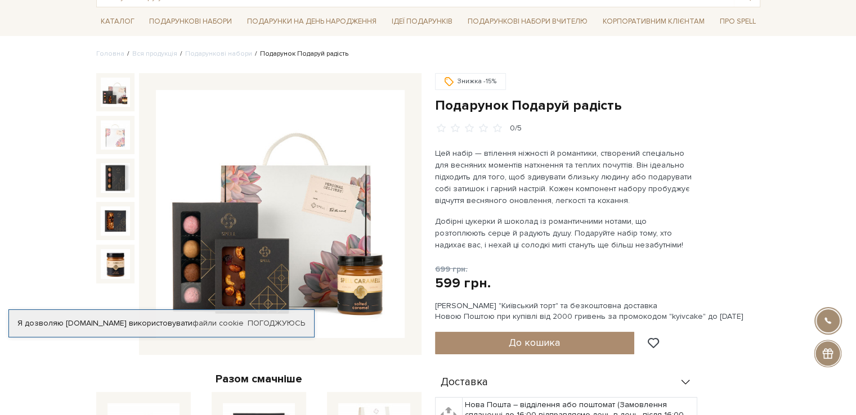
scroll to position [56, 0]
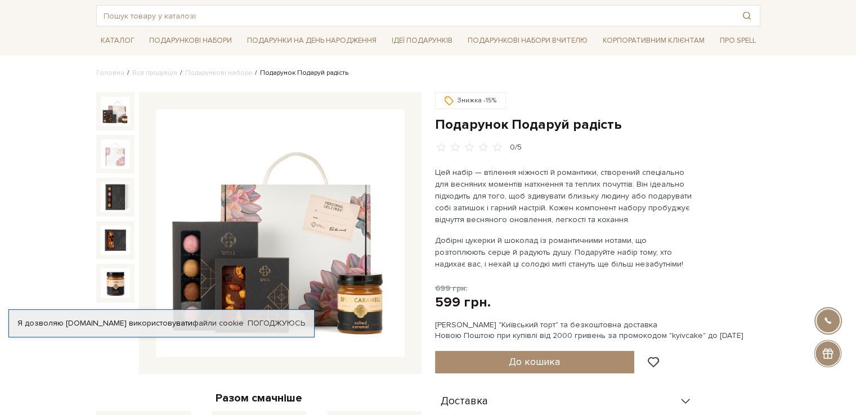
click at [537, 177] on p "Цей набір — втілення ніжності й романтики, створений спеціально для весняних мо…" at bounding box center [567, 196] width 264 height 59
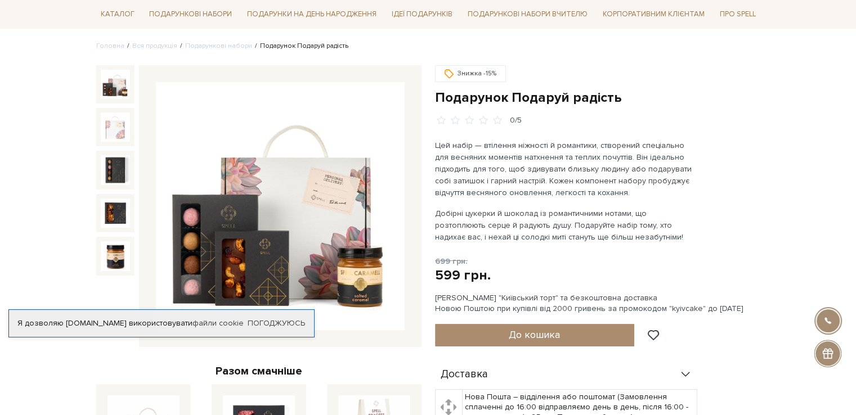
scroll to position [56, 0]
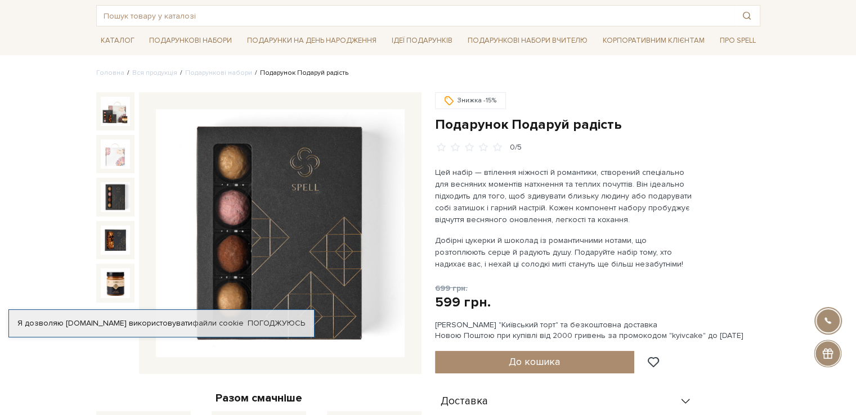
click at [116, 206] on img at bounding box center [115, 196] width 29 height 29
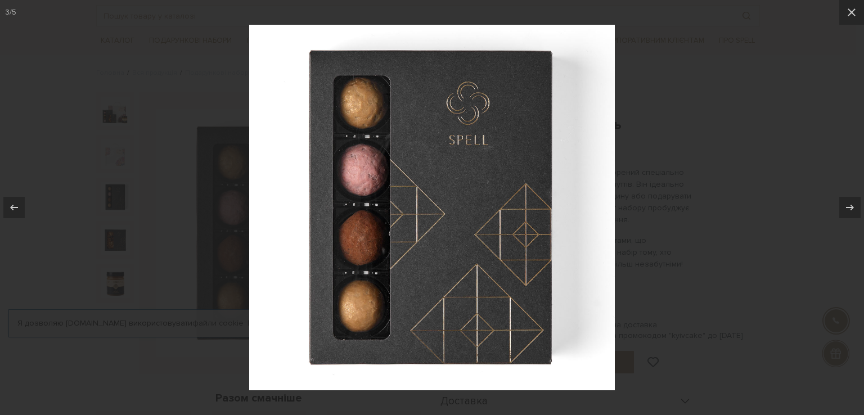
click at [199, 158] on div at bounding box center [432, 207] width 864 height 415
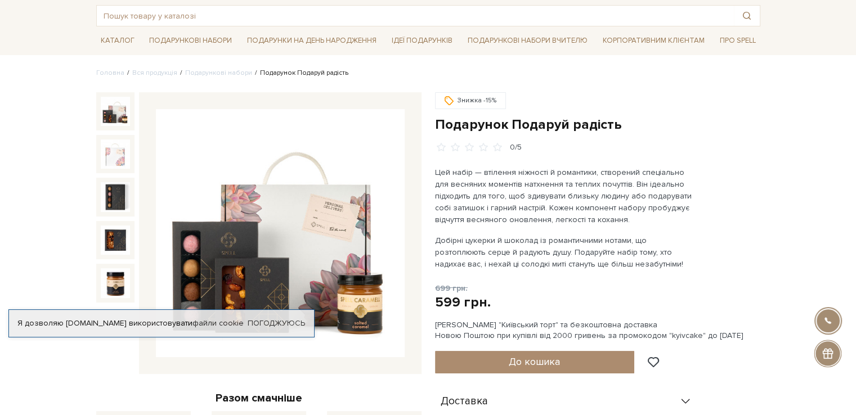
click at [124, 113] on img at bounding box center [115, 111] width 29 height 29
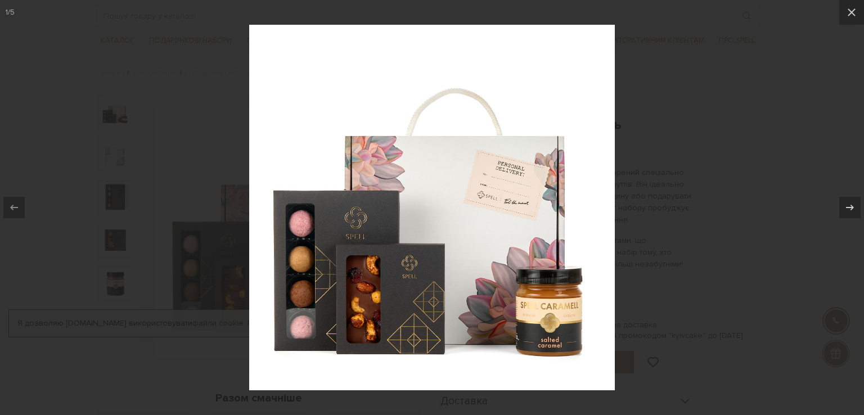
click at [151, 142] on div at bounding box center [432, 207] width 864 height 415
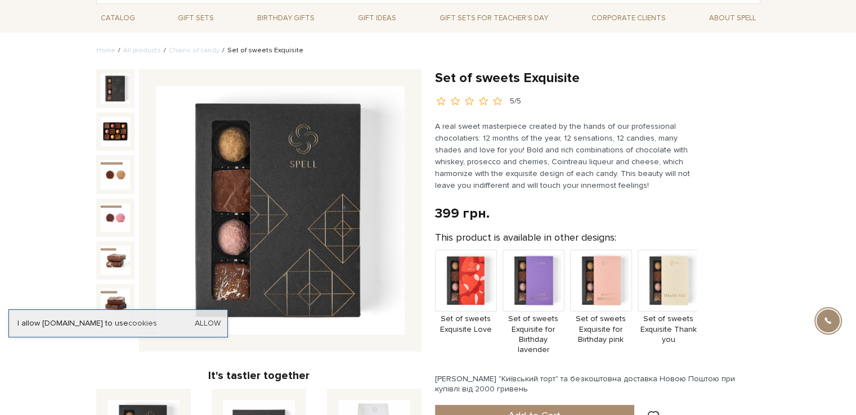
scroll to position [113, 0]
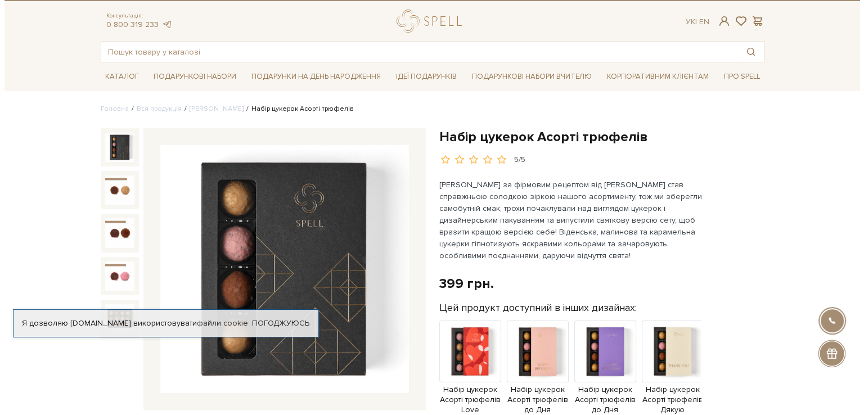
scroll to position [56, 0]
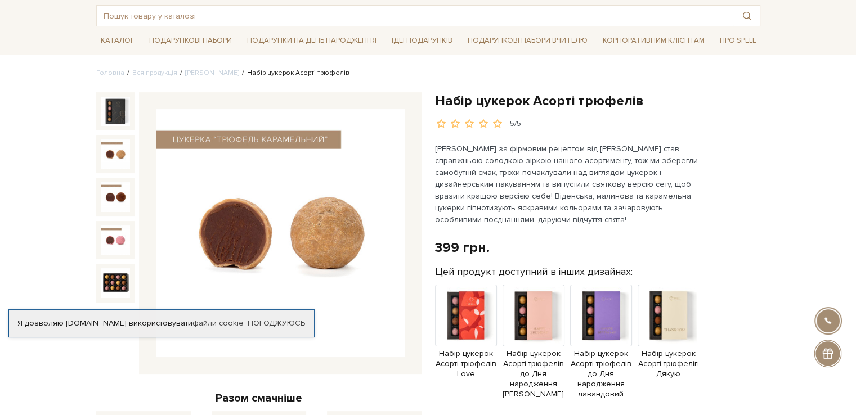
click at [120, 166] on img at bounding box center [115, 154] width 29 height 29
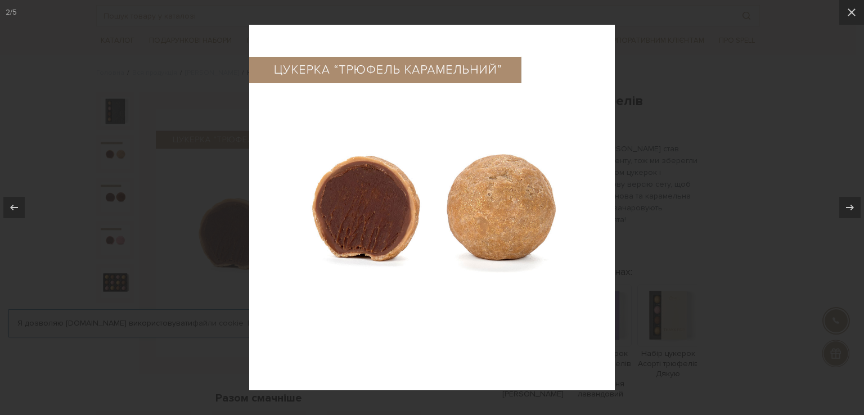
click at [115, 205] on div at bounding box center [432, 207] width 864 height 415
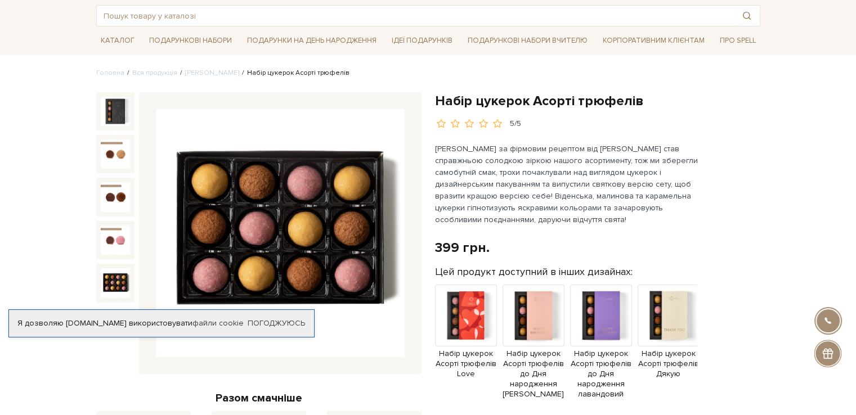
click at [110, 276] on img at bounding box center [115, 282] width 29 height 29
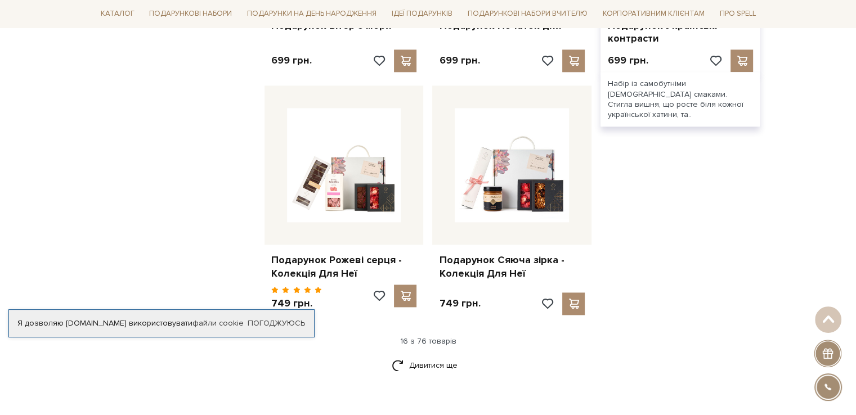
scroll to position [1404, 0]
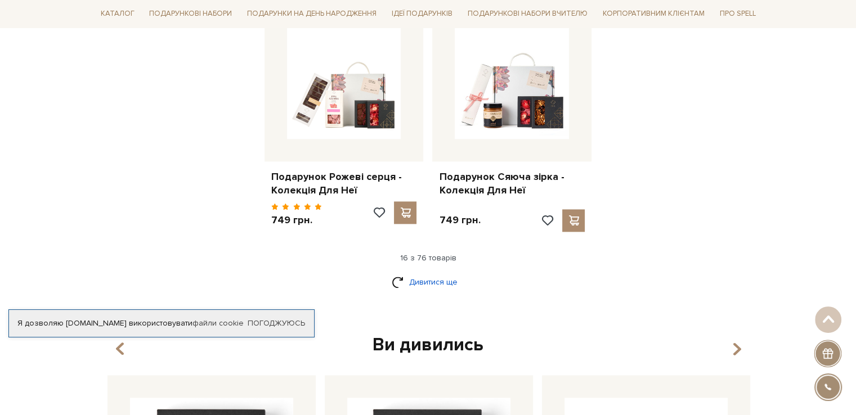
click at [434, 272] on link "Дивитися ще" at bounding box center [428, 282] width 73 height 20
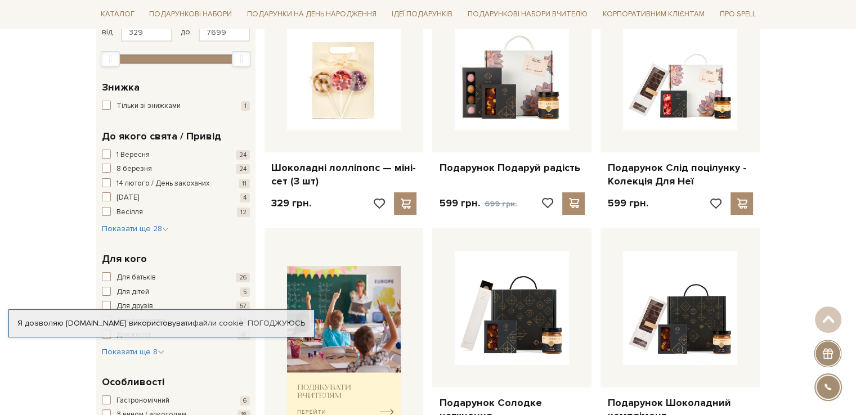
scroll to position [0, 0]
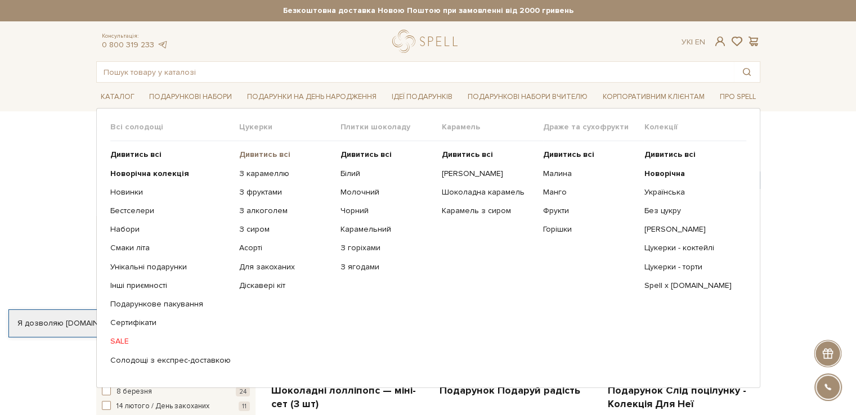
click at [263, 151] on b "Дивитись всі" at bounding box center [264, 155] width 51 height 10
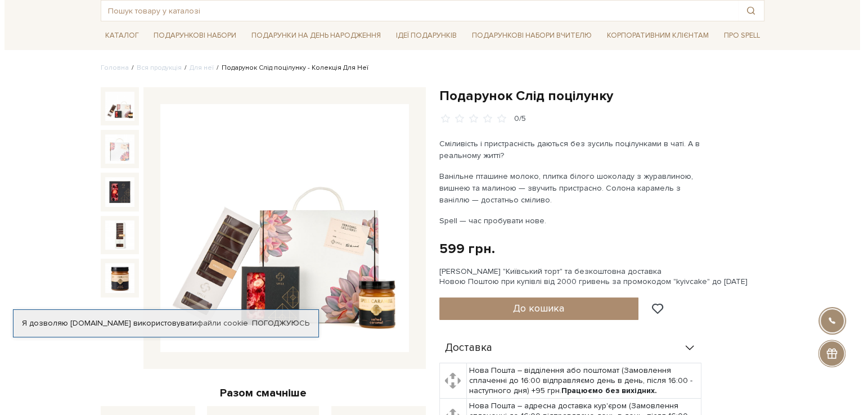
scroll to position [169, 0]
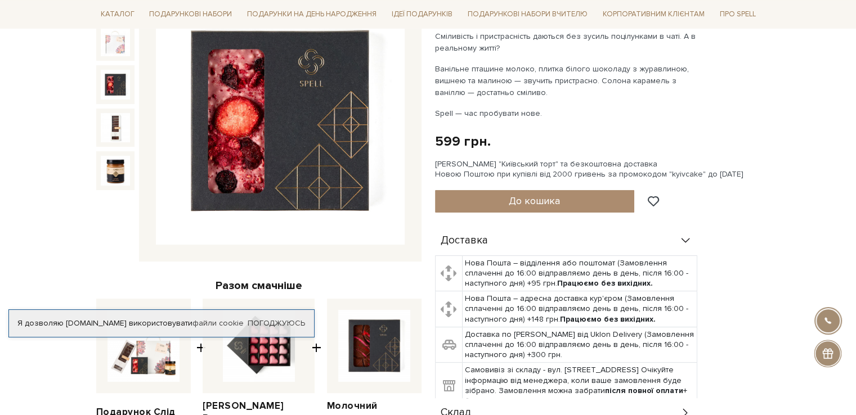
click at [124, 95] on img at bounding box center [115, 84] width 29 height 29
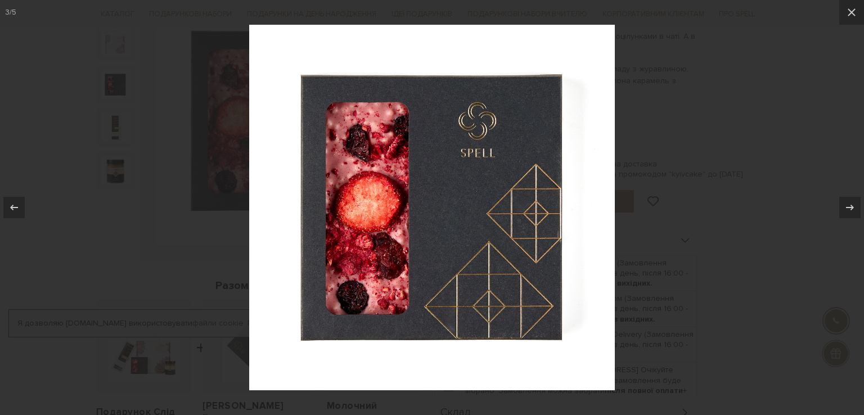
click at [131, 119] on div at bounding box center [432, 207] width 864 height 415
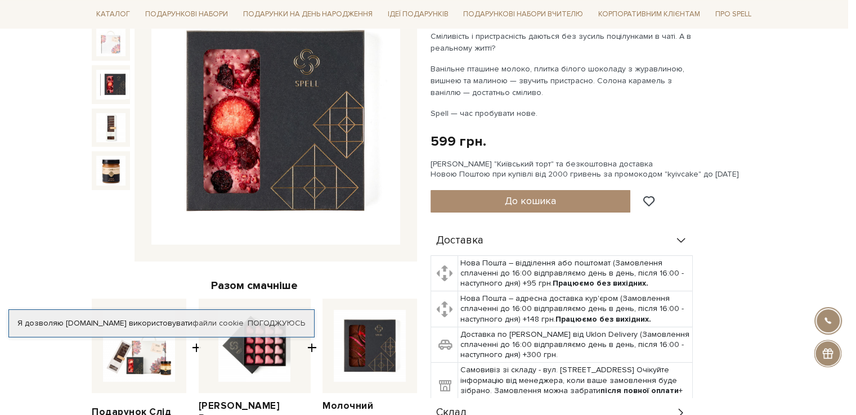
click at [120, 127] on img at bounding box center [110, 127] width 29 height 29
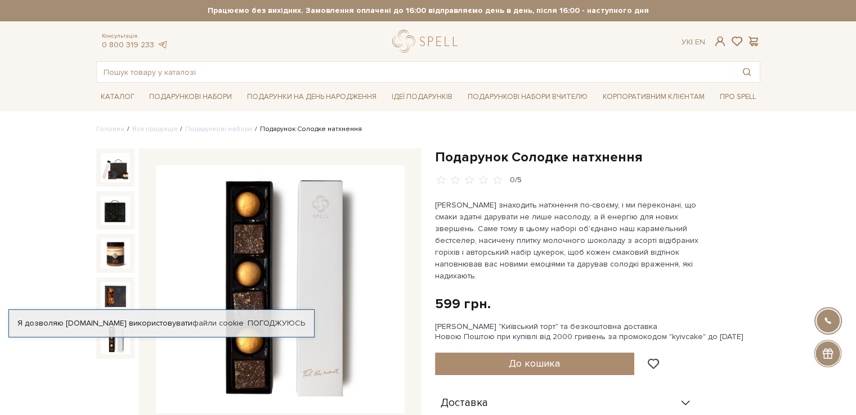
click at [112, 349] on img at bounding box center [115, 339] width 29 height 29
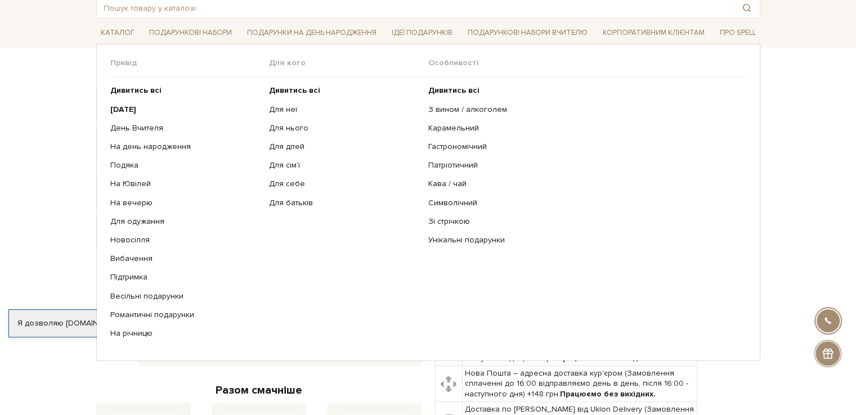
scroll to position [113, 0]
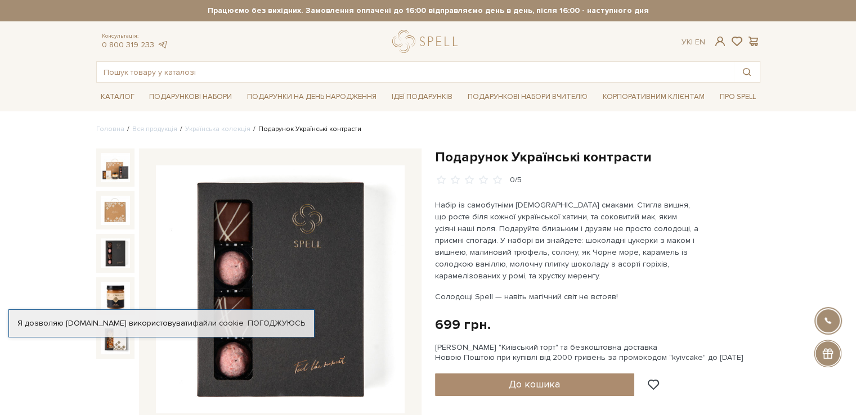
click at [116, 250] on img at bounding box center [115, 253] width 29 height 29
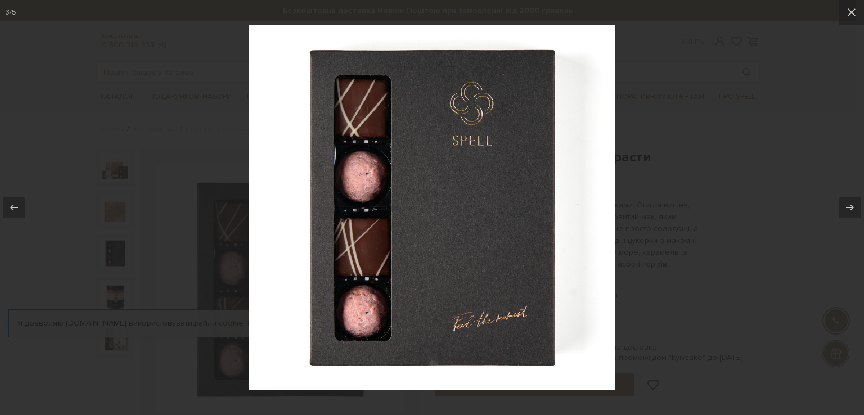
click at [182, 241] on div at bounding box center [432, 207] width 864 height 415
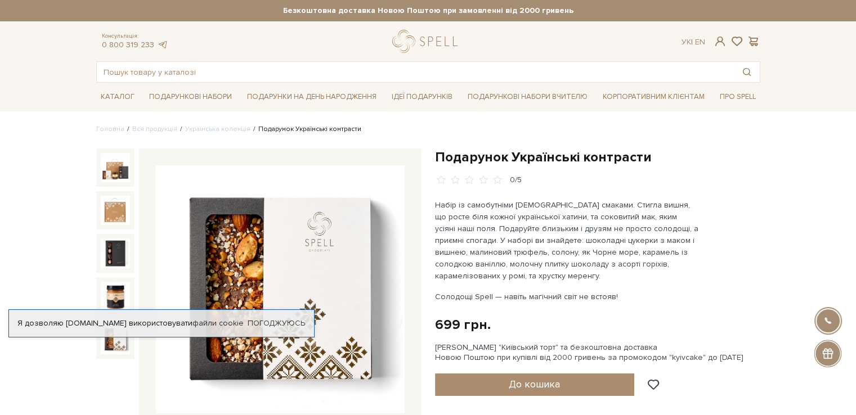
click at [116, 343] on img at bounding box center [115, 339] width 29 height 29
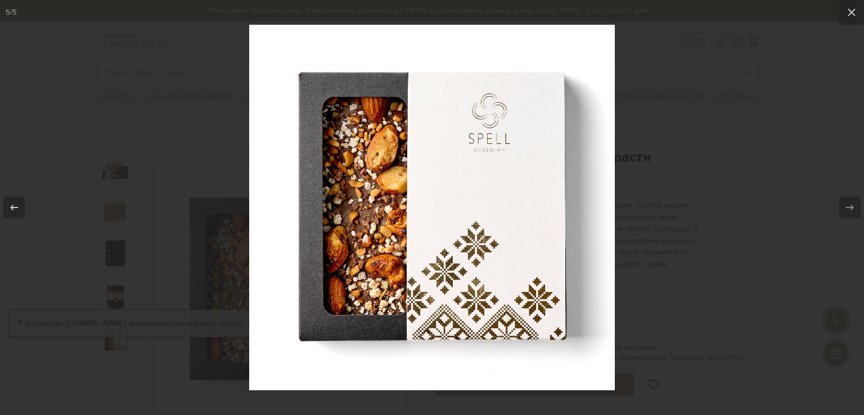
click at [637, 213] on div at bounding box center [432, 207] width 864 height 415
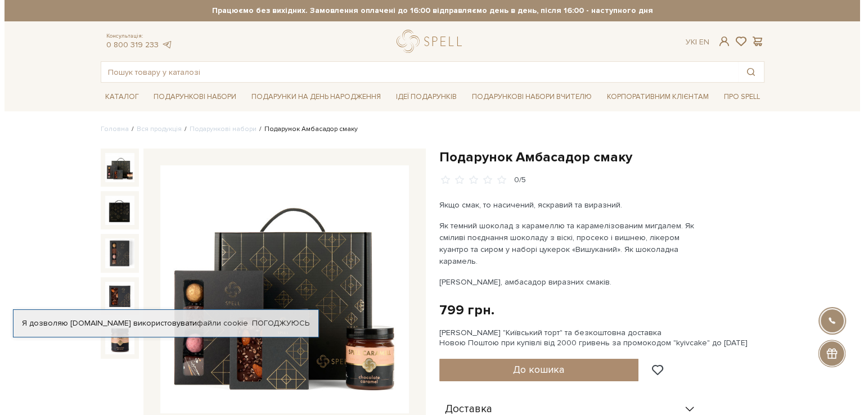
scroll to position [113, 0]
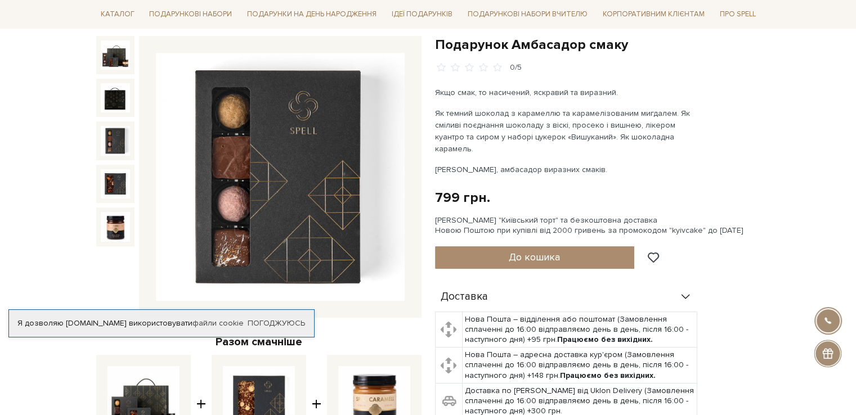
click at [111, 122] on div at bounding box center [115, 141] width 38 height 38
click at [114, 136] on img at bounding box center [115, 140] width 29 height 29
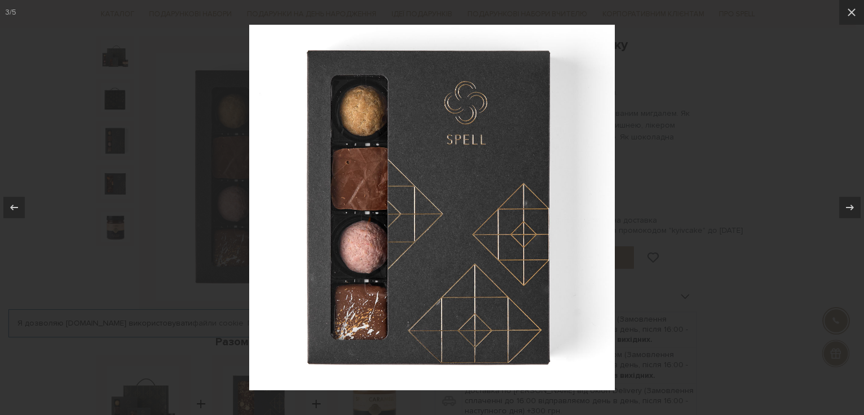
click at [117, 169] on div at bounding box center [432, 207] width 864 height 415
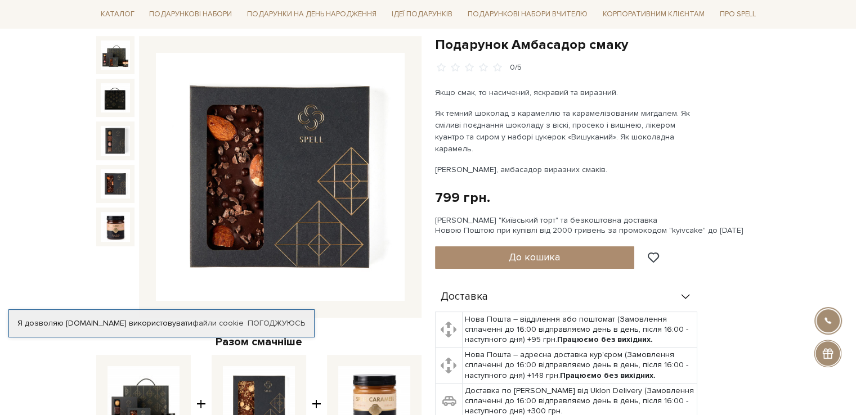
click at [116, 181] on img at bounding box center [115, 183] width 29 height 29
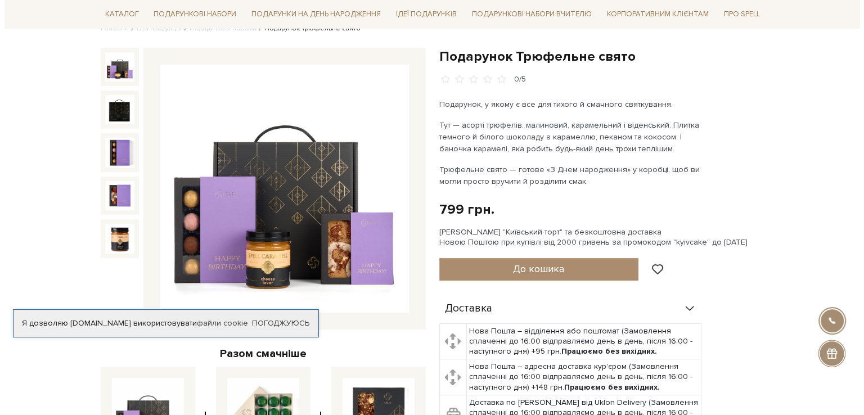
scroll to position [113, 0]
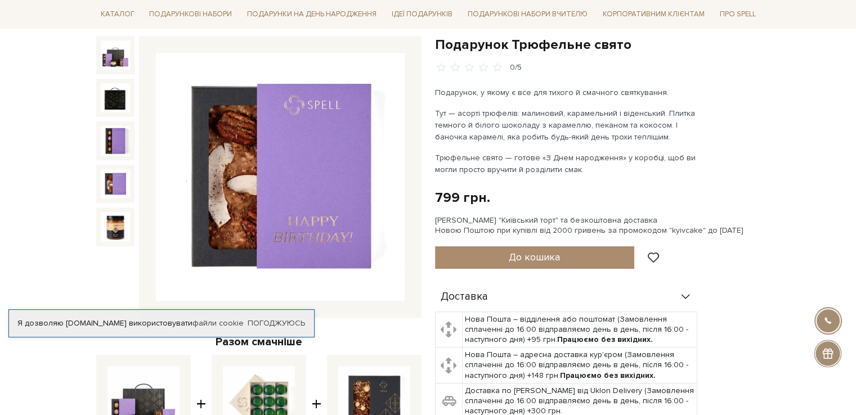
click at [113, 181] on img at bounding box center [115, 183] width 29 height 29
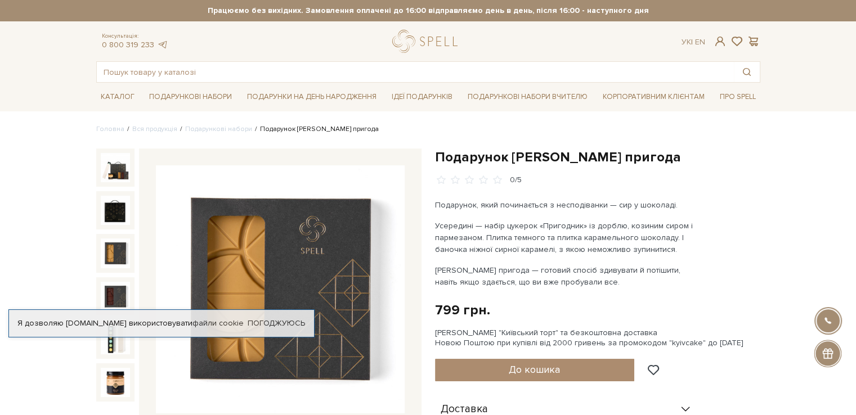
click at [116, 251] on img at bounding box center [115, 253] width 29 height 29
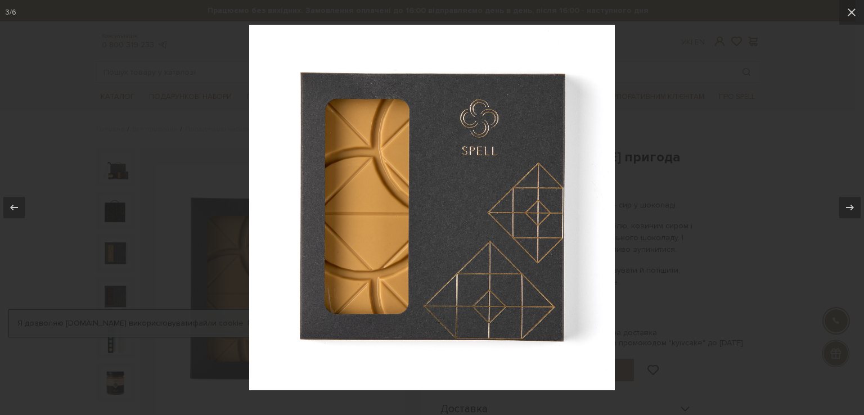
click at [123, 224] on div at bounding box center [432, 207] width 864 height 415
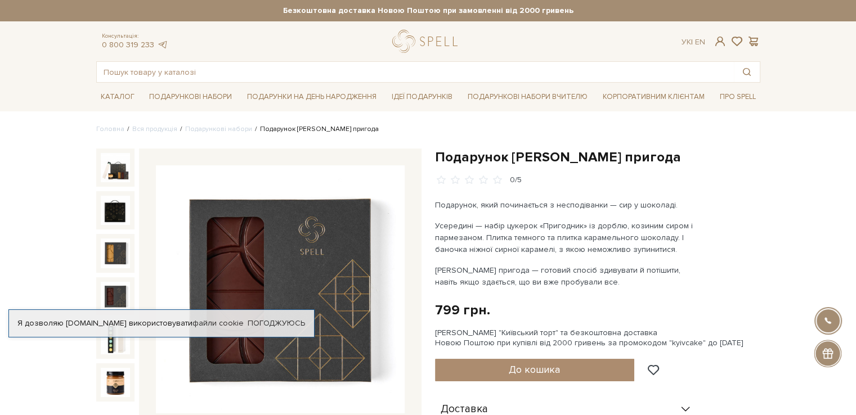
click at [110, 296] on img at bounding box center [115, 296] width 29 height 29
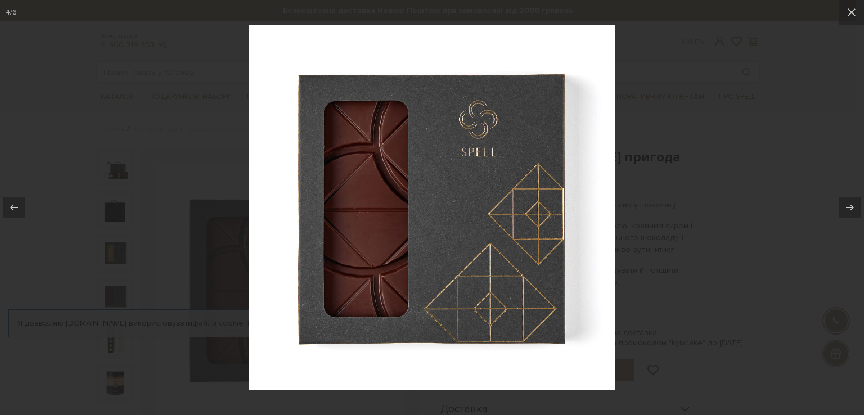
click at [65, 210] on div at bounding box center [432, 207] width 864 height 415
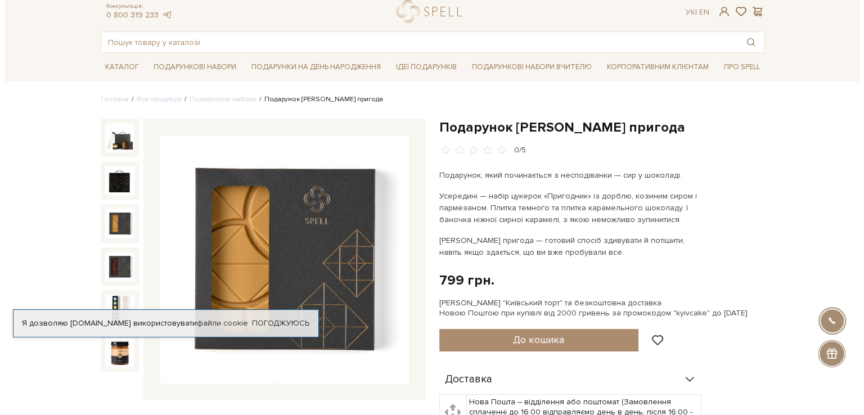
scroll to position [56, 0]
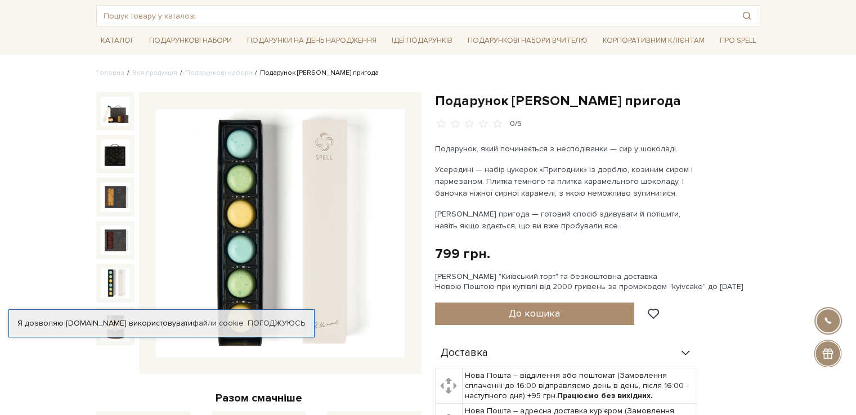
click at [122, 282] on img at bounding box center [115, 282] width 29 height 29
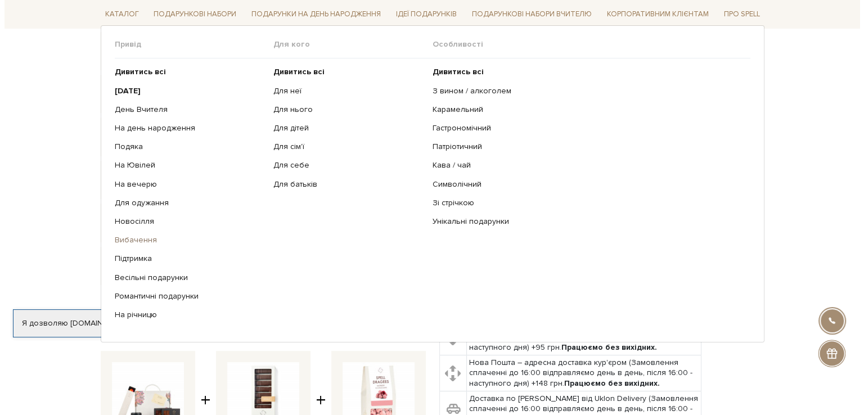
scroll to position [169, 0]
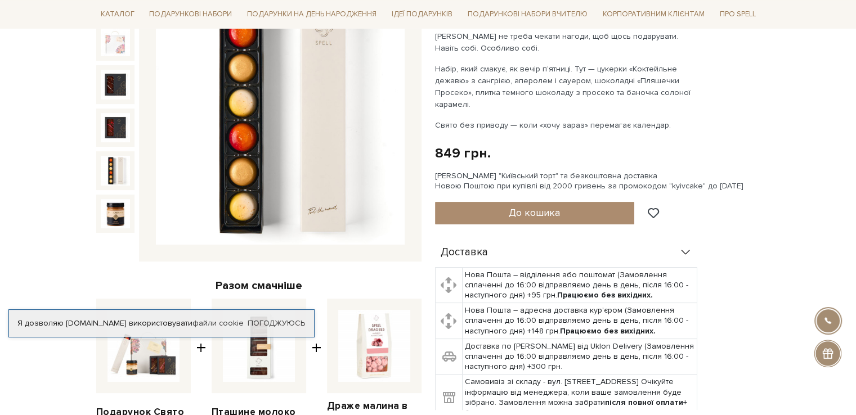
click at [119, 174] on img at bounding box center [115, 170] width 29 height 29
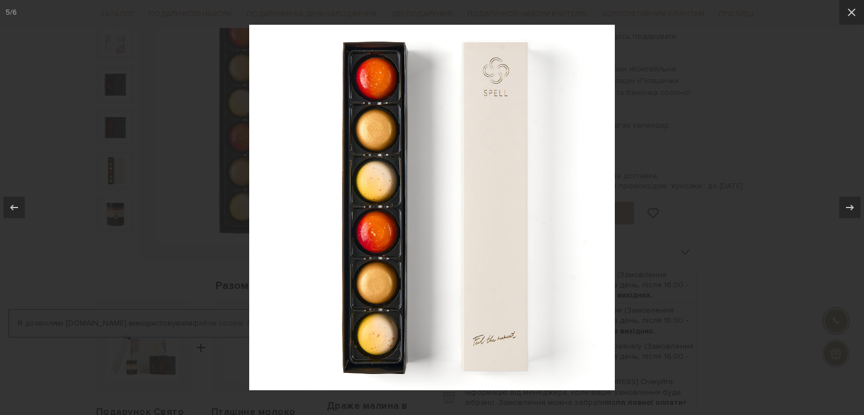
click at [97, 137] on div at bounding box center [432, 207] width 864 height 415
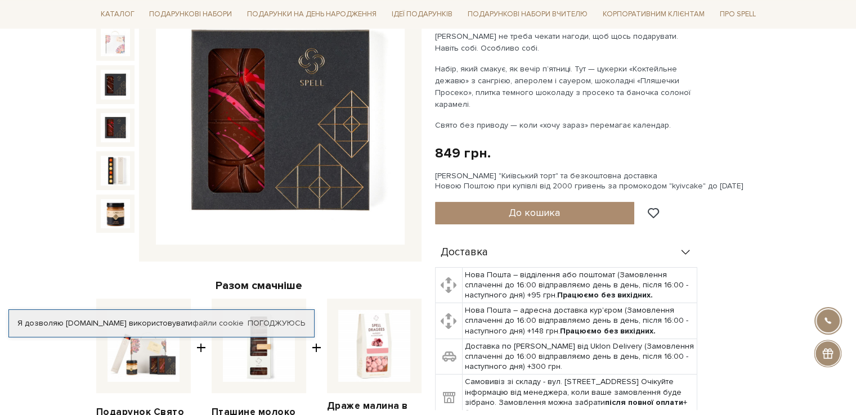
click at [118, 113] on img at bounding box center [115, 127] width 29 height 29
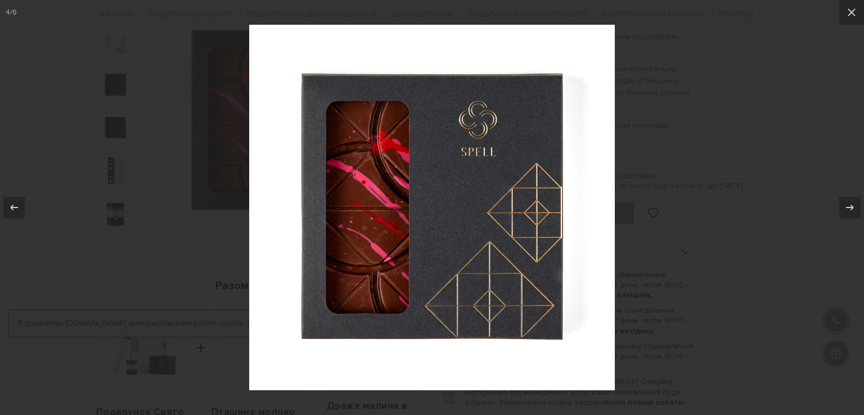
click at [135, 144] on div at bounding box center [432, 207] width 864 height 415
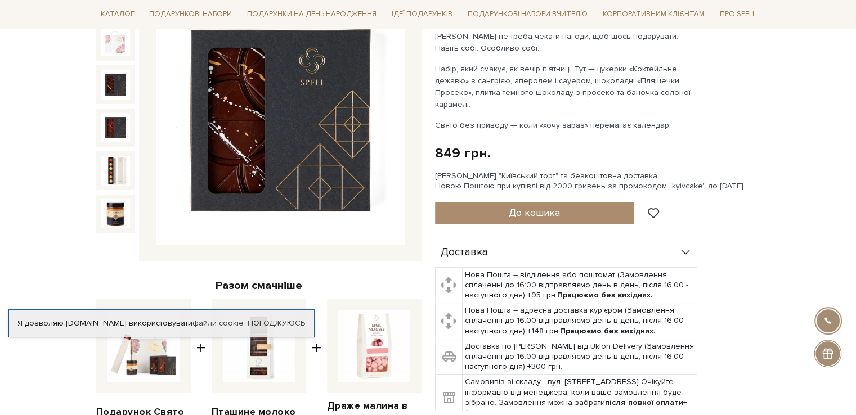
click at [111, 86] on img at bounding box center [115, 84] width 29 height 29
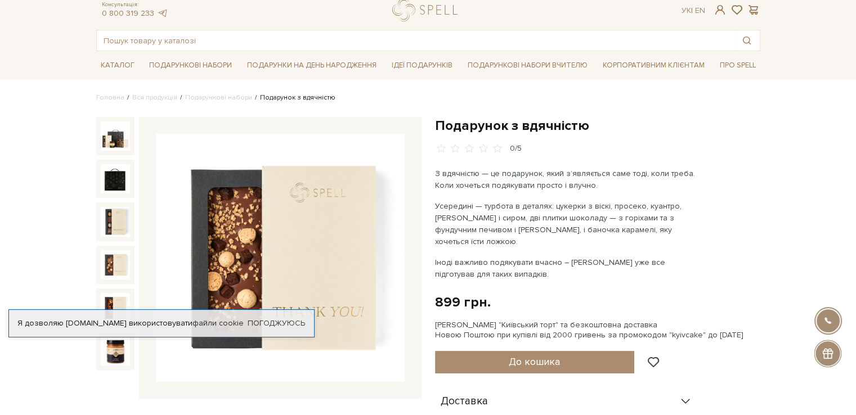
scroll to position [56, 0]
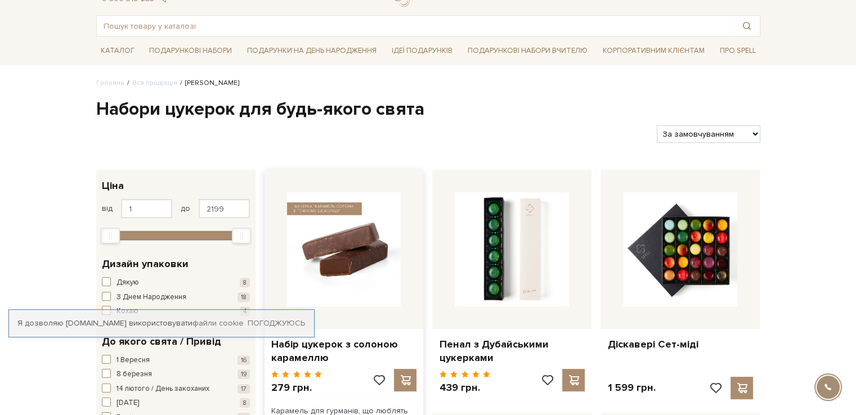
scroll to position [113, 0]
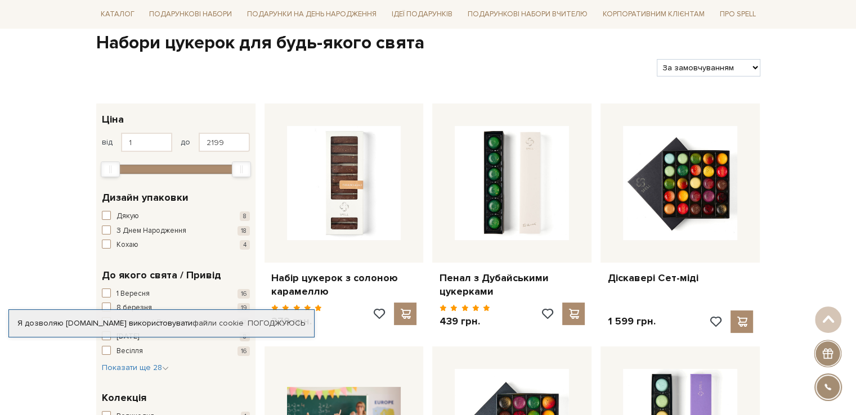
click at [713, 71] on select "За замовчуванням За Ціною (зростання) За Ціною (зменшення) Новинки За популярні…" at bounding box center [707, 67] width 103 height 17
select select "https://spellchocolate.com/our-productions/seti-cukerok/?sort=p.price&order=ASC"
click at [656, 59] on select "За замовчуванням За Ціною (зростання) За Ціною (зменшення) Новинки За популярні…" at bounding box center [707, 67] width 103 height 17
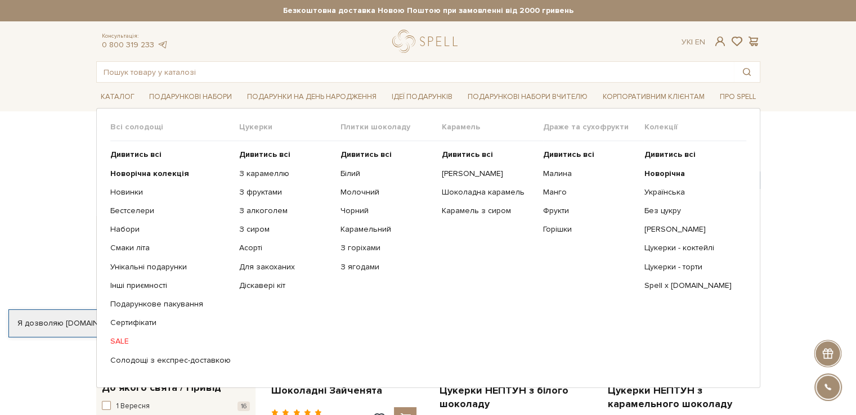
click at [394, 124] on span "Плитки шоколаду" at bounding box center [390, 127] width 101 height 10
click at [383, 125] on span "Плитки шоколаду" at bounding box center [390, 127] width 101 height 10
click at [401, 135] on div "Плитки шоколаду" at bounding box center [390, 131] width 101 height 19
click at [374, 134] on div "Плитки шоколаду" at bounding box center [390, 131] width 101 height 19
click at [352, 154] on b "Дивитись всі" at bounding box center [365, 155] width 51 height 10
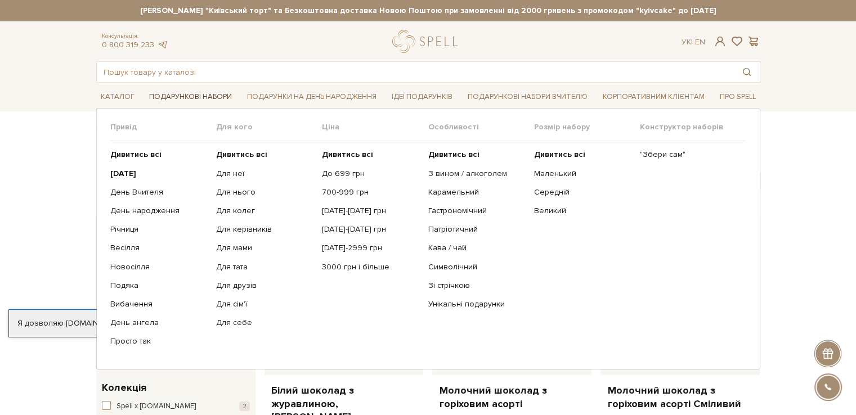
click at [173, 97] on link "Подарункові набори" at bounding box center [191, 96] width 92 height 17
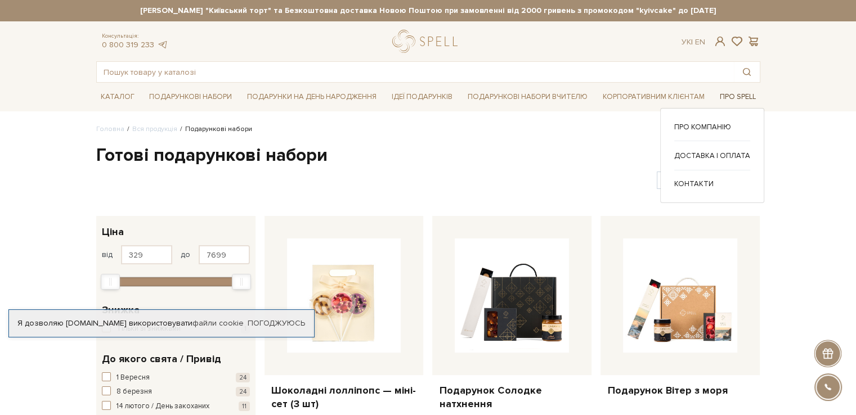
click at [745, 91] on link "Про Spell" at bounding box center [736, 96] width 45 height 17
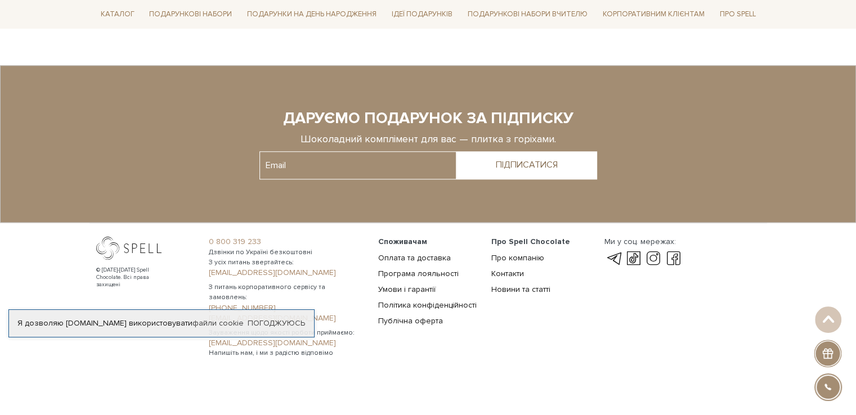
scroll to position [900, 0]
click at [518, 272] on link "Контакти" at bounding box center [507, 274] width 33 height 10
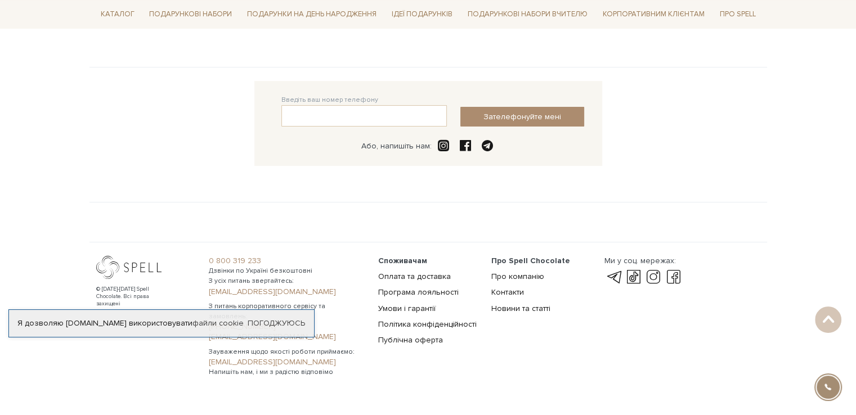
scroll to position [279, 0]
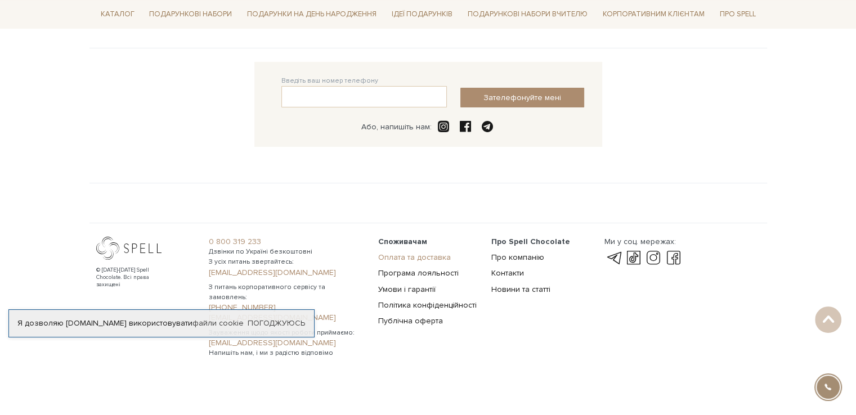
click at [407, 257] on link "Оплата та доставка" at bounding box center [414, 258] width 73 height 10
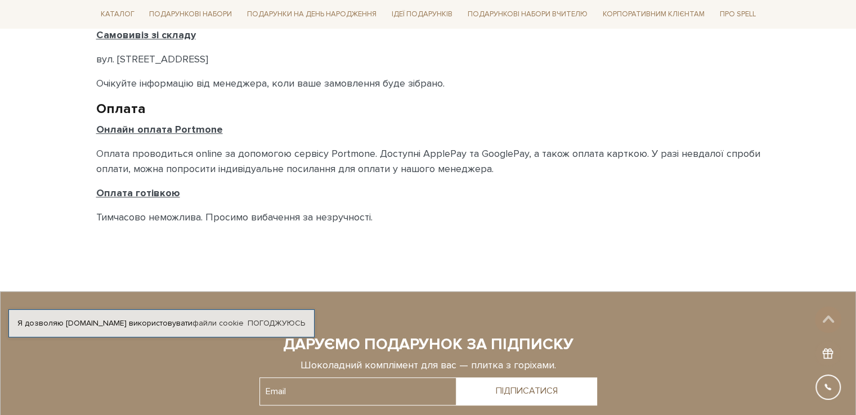
scroll to position [675, 0]
